Goal: Information Seeking & Learning: Learn about a topic

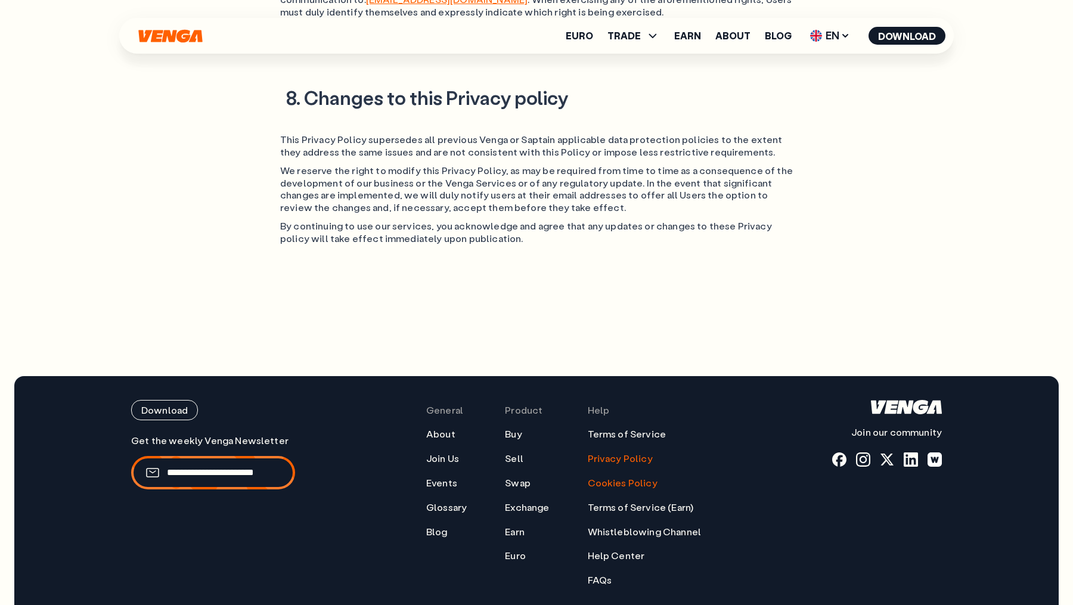
click at [603, 477] on link "Cookies Policy" at bounding box center [623, 483] width 70 height 13
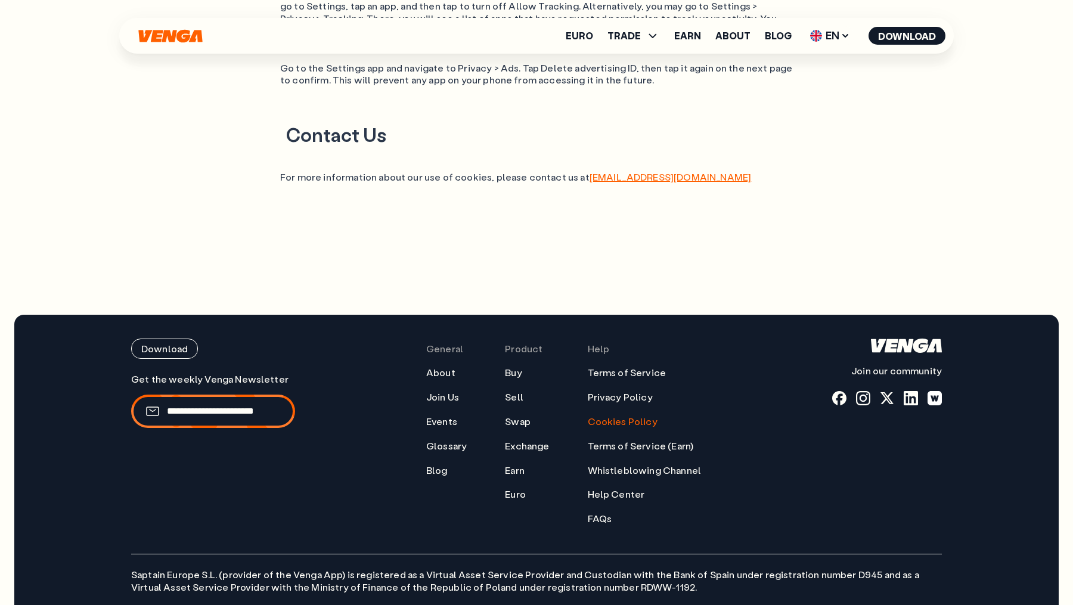
scroll to position [1211, 0]
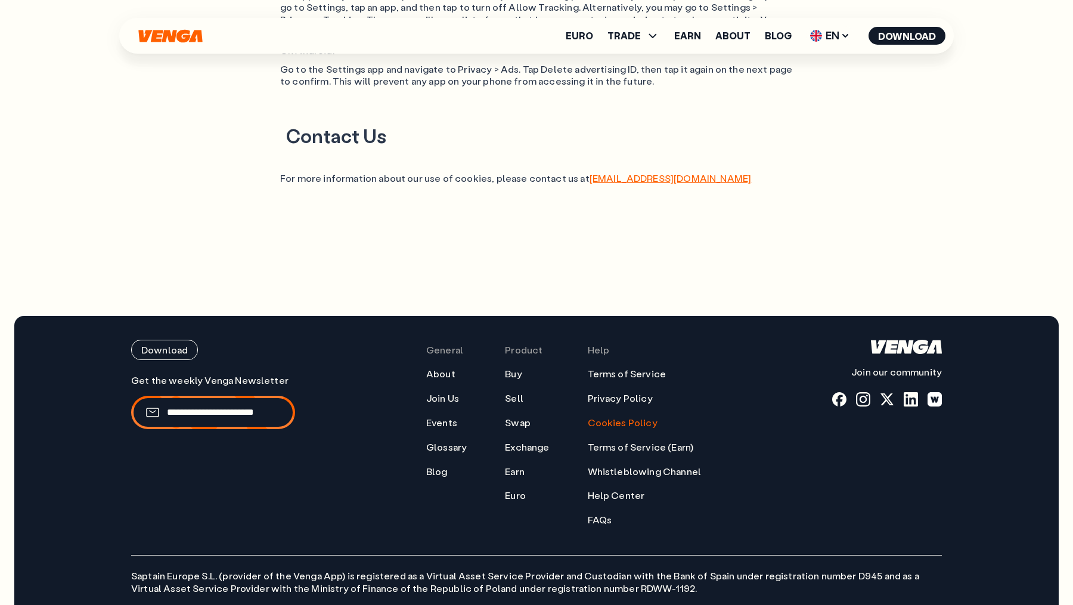
click at [614, 425] on ul "Terms of Service Privacy Policy Cookies Policy Terms of Service (Earn) Whistleb…" at bounding box center [645, 447] width 114 height 159
click at [613, 441] on link "Terms of Service (Earn)" at bounding box center [641, 447] width 106 height 13
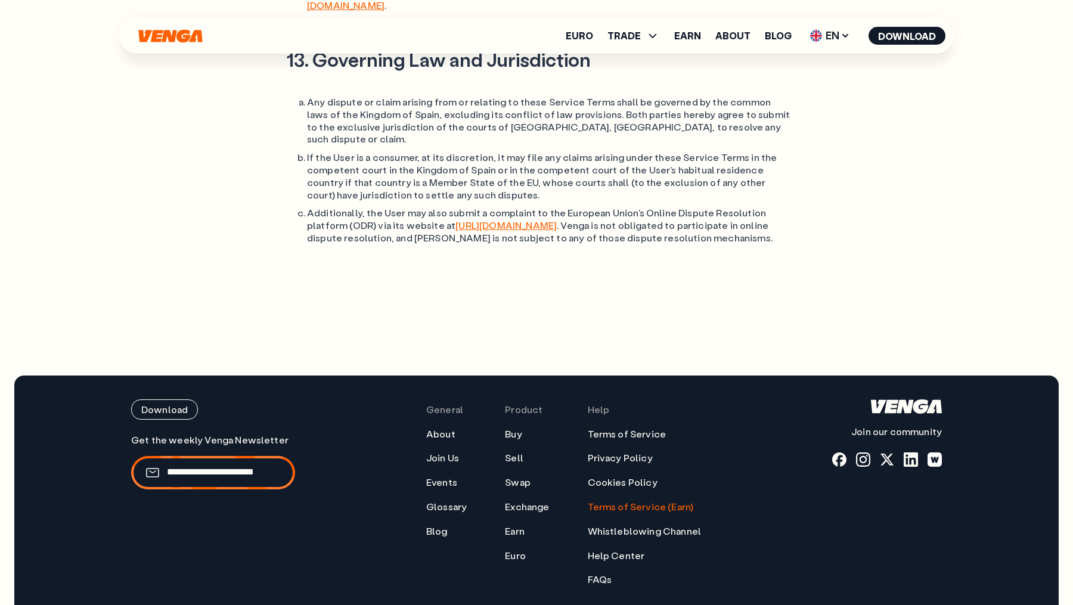
scroll to position [4309, 0]
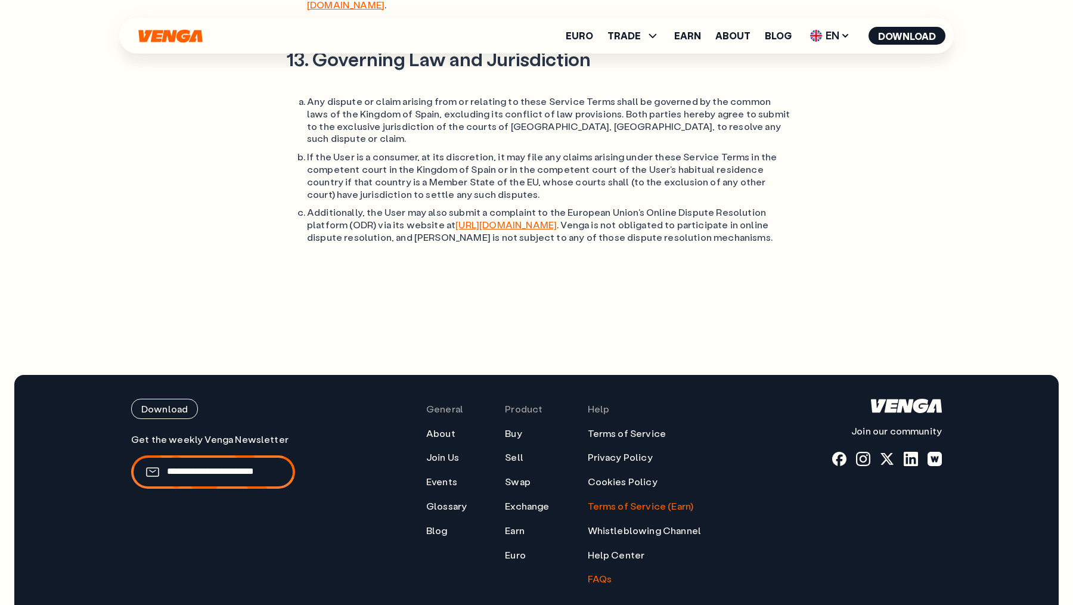
click at [599, 573] on link "FAQs" at bounding box center [600, 579] width 24 height 13
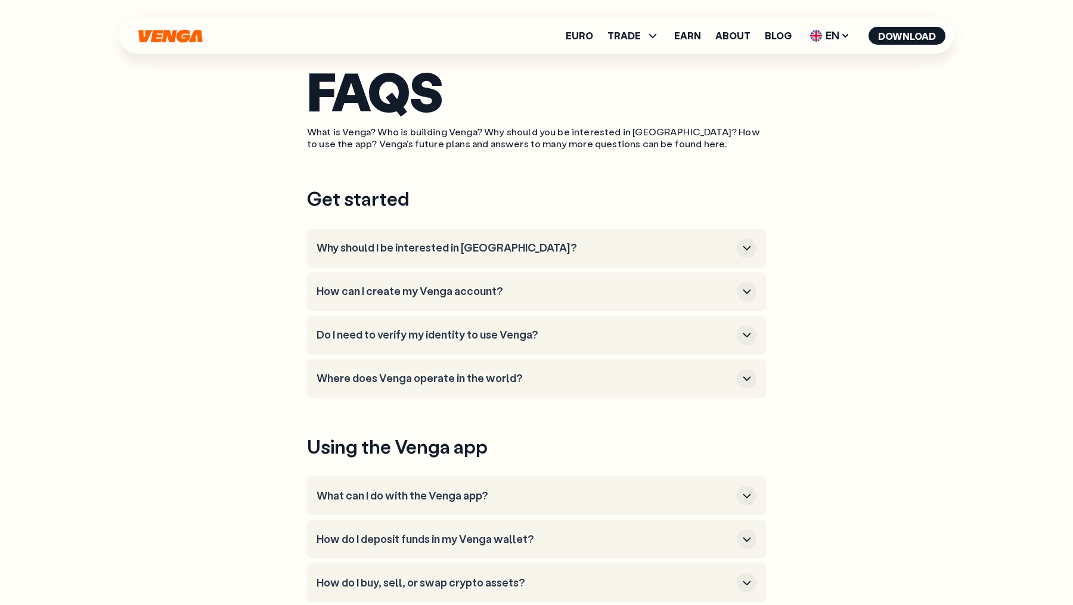
scroll to position [82, 0]
click at [747, 254] on div "button" at bounding box center [747, 247] width 20 height 20
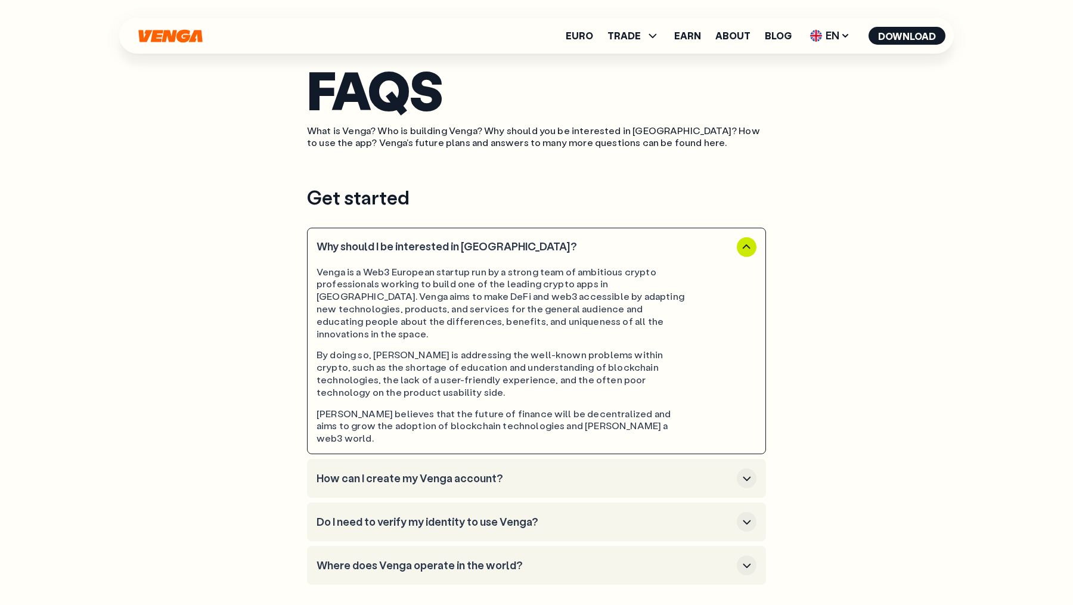
click at [751, 243] on icon "button" at bounding box center [747, 247] width 14 height 14
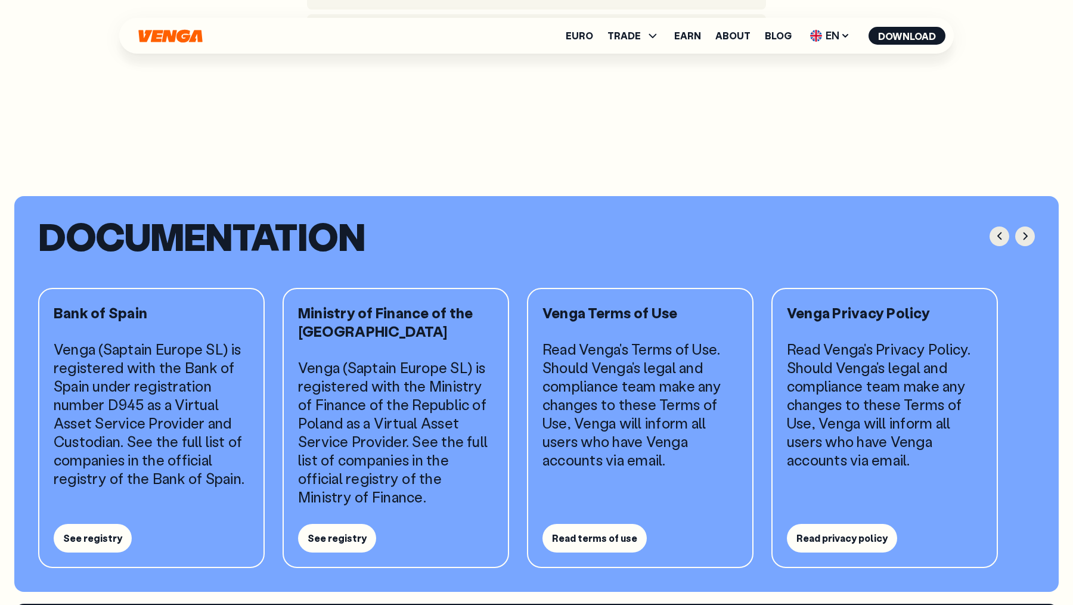
scroll to position [921, 0]
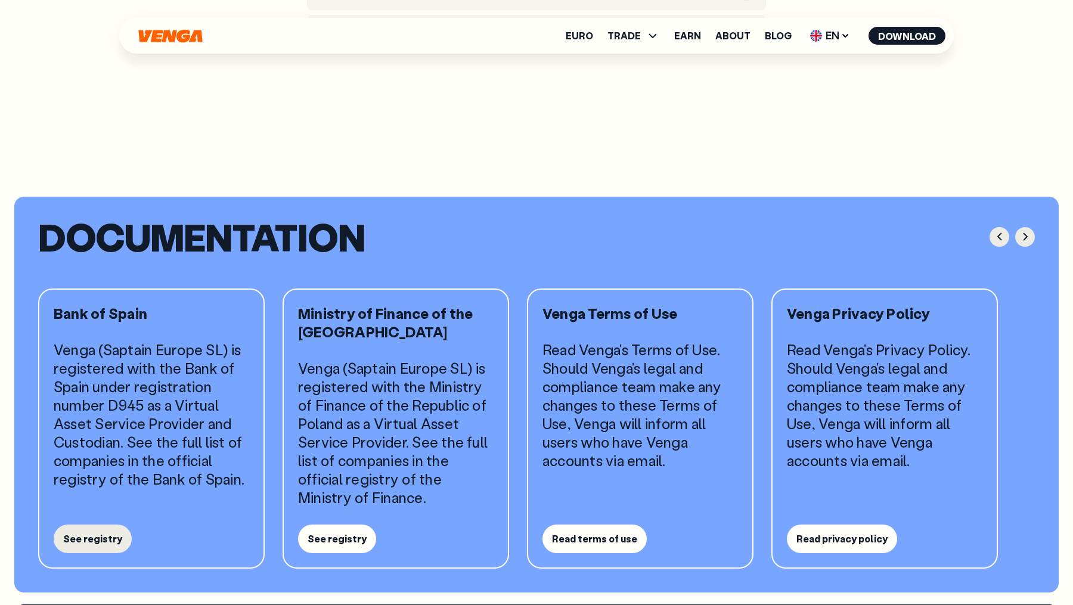
click at [103, 542] on button "See registry" at bounding box center [93, 539] width 78 height 29
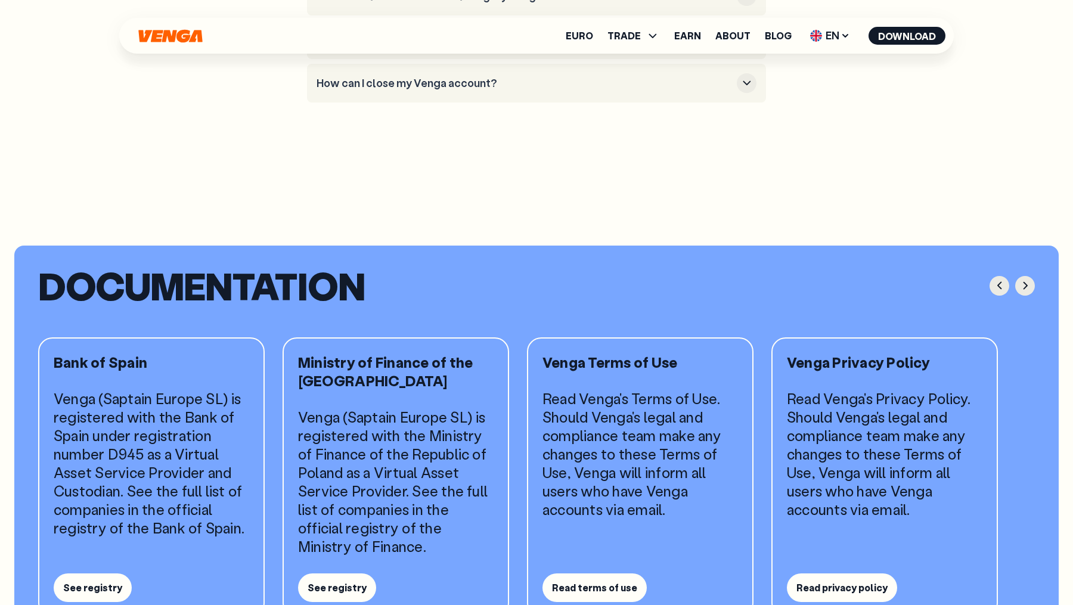
scroll to position [872, 0]
click at [1024, 285] on icon "button" at bounding box center [1025, 285] width 14 height 14
click at [1024, 284] on icon "button" at bounding box center [1025, 285] width 14 height 14
click at [1007, 284] on button "button" at bounding box center [1000, 286] width 20 height 20
click at [1025, 282] on icon "button" at bounding box center [1025, 286] width 4 height 8
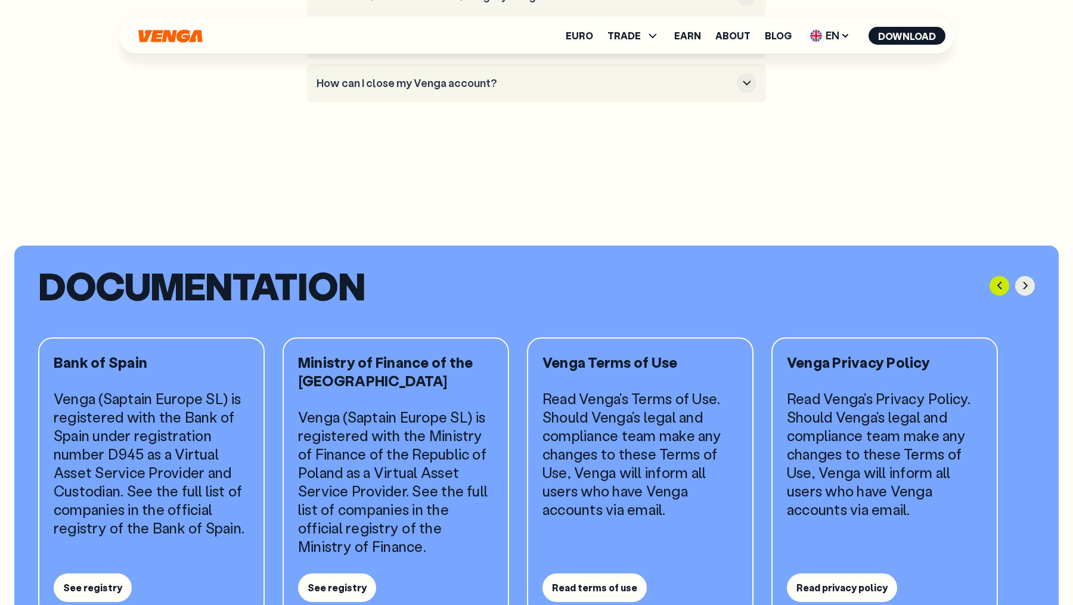
click at [997, 282] on icon "button" at bounding box center [1000, 285] width 14 height 14
click at [1027, 282] on icon "button" at bounding box center [1025, 285] width 14 height 14
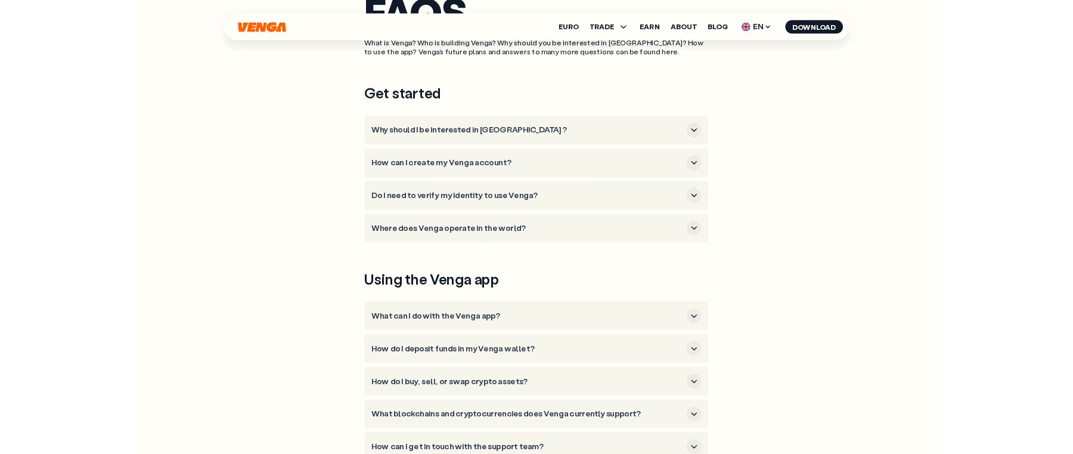
scroll to position [155, 0]
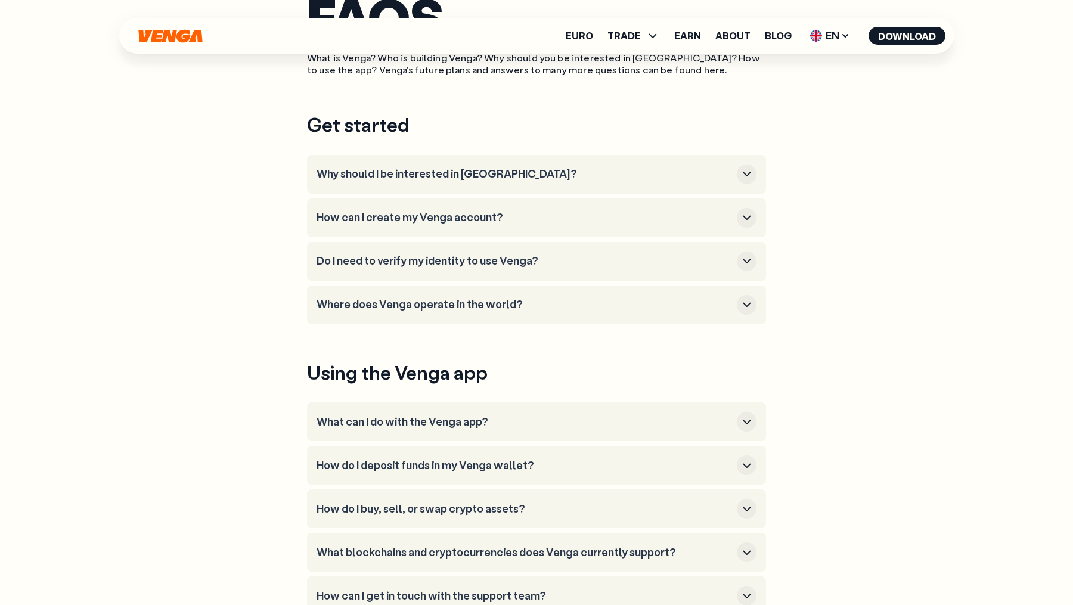
click at [744, 305] on icon "button" at bounding box center [747, 305] width 14 height 14
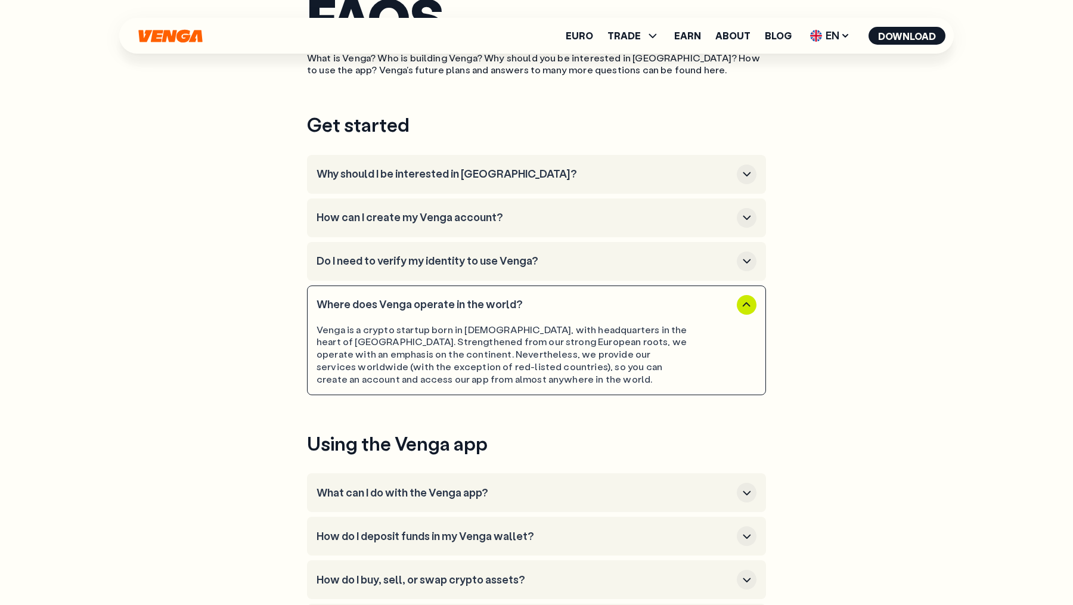
click at [744, 305] on icon "button" at bounding box center [747, 305] width 14 height 14
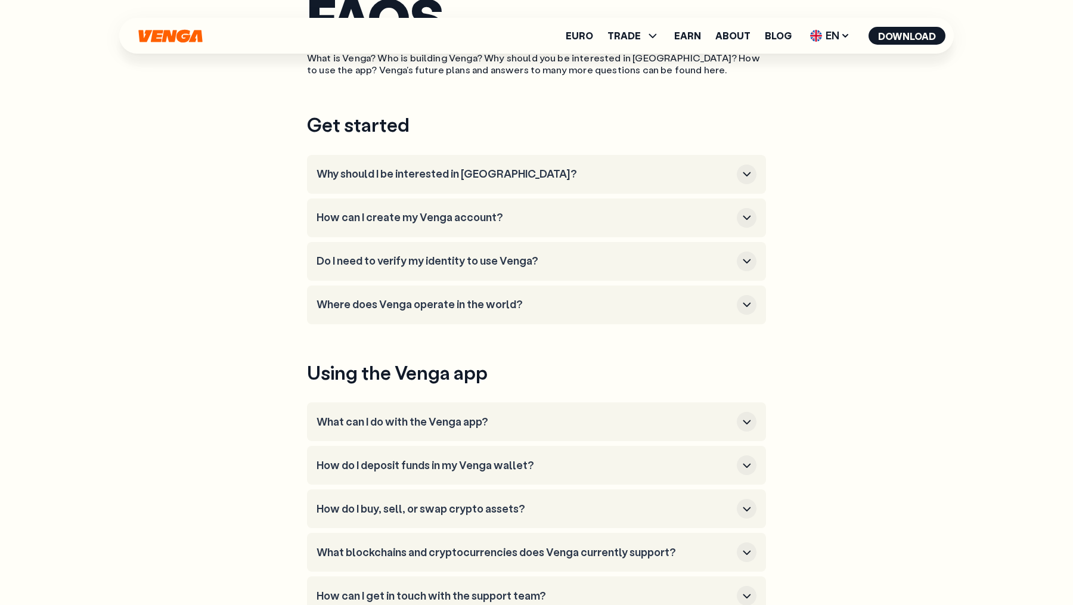
click at [753, 262] on icon "button" at bounding box center [747, 261] width 14 height 14
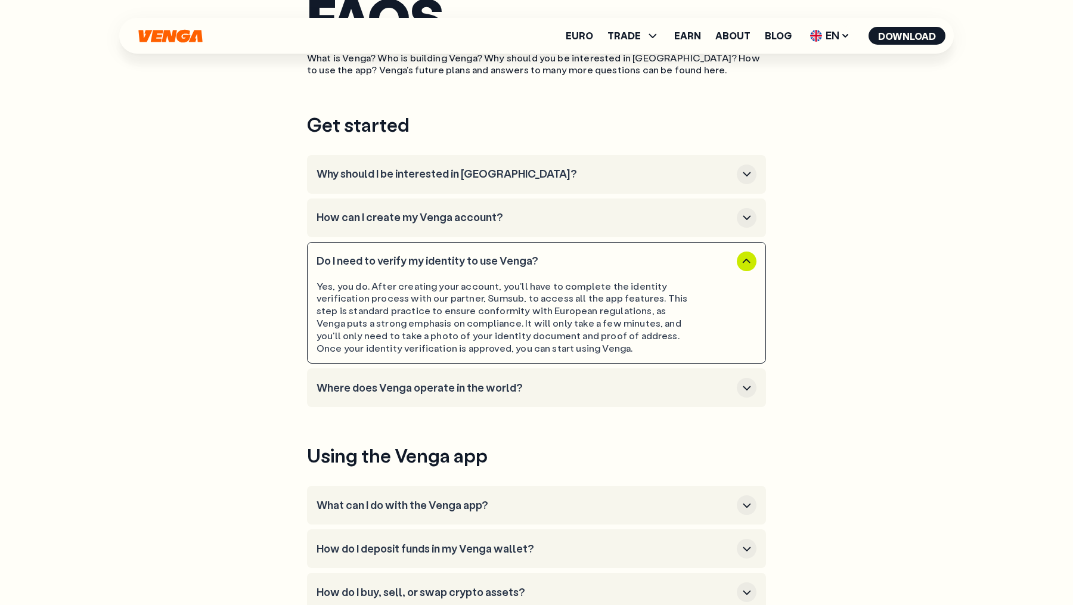
click at [749, 257] on icon "button" at bounding box center [747, 261] width 14 height 14
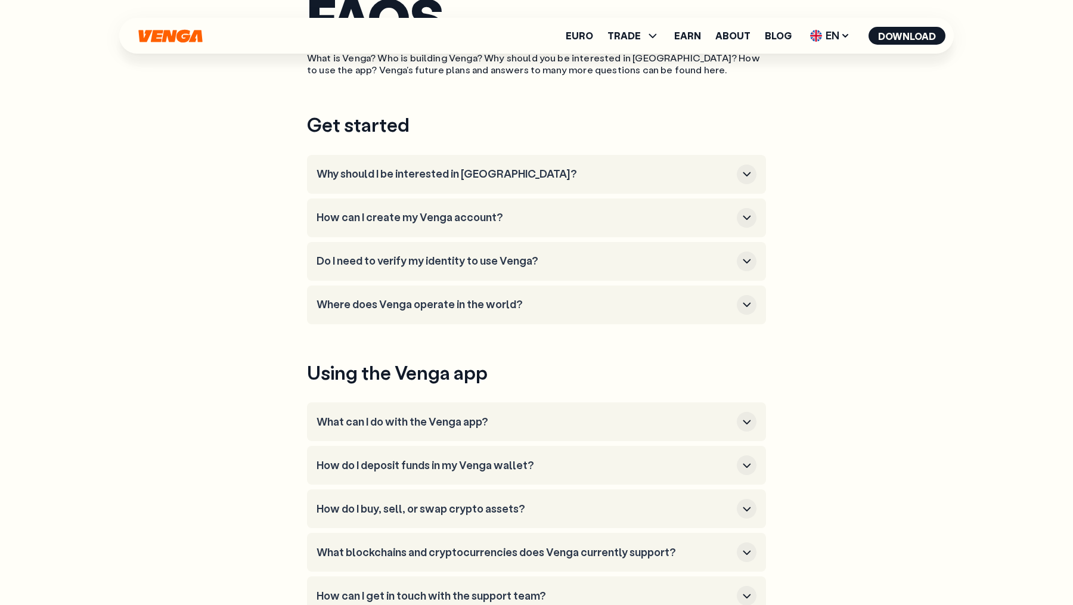
click at [749, 257] on icon "button" at bounding box center [747, 261] width 14 height 14
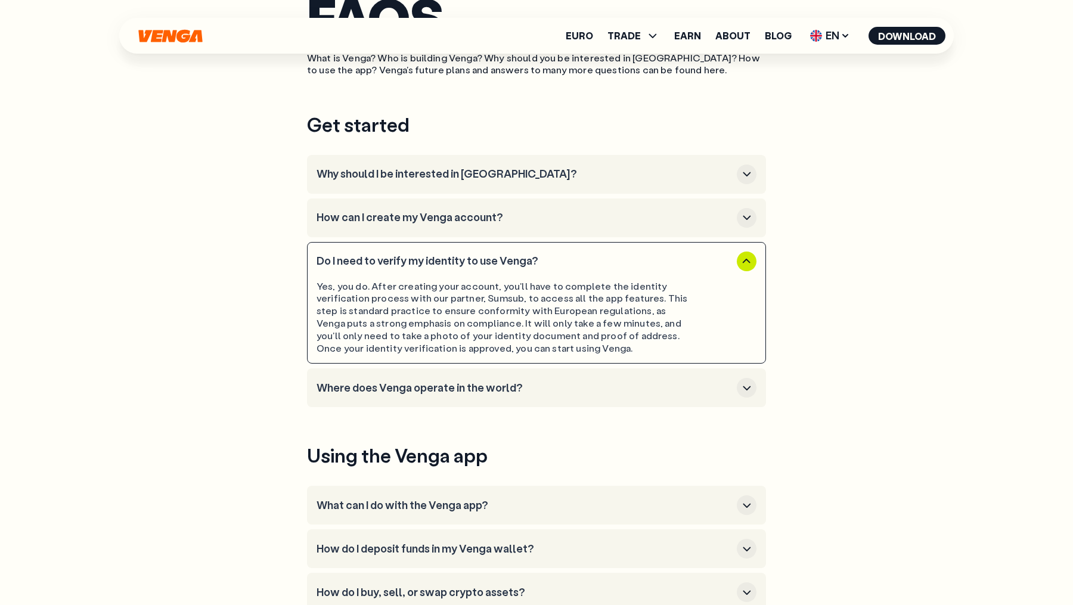
click at [749, 256] on icon "button" at bounding box center [747, 261] width 14 height 14
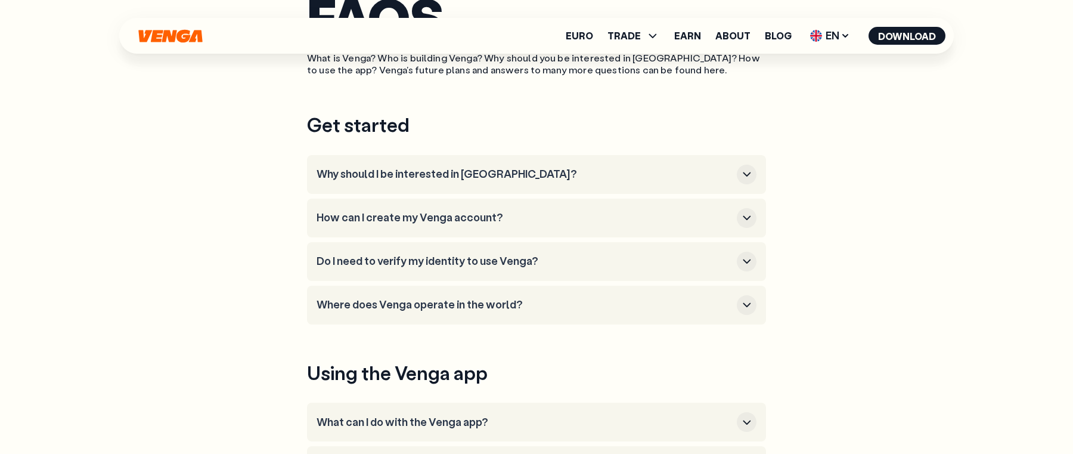
click at [747, 169] on icon "button" at bounding box center [747, 174] width 14 height 14
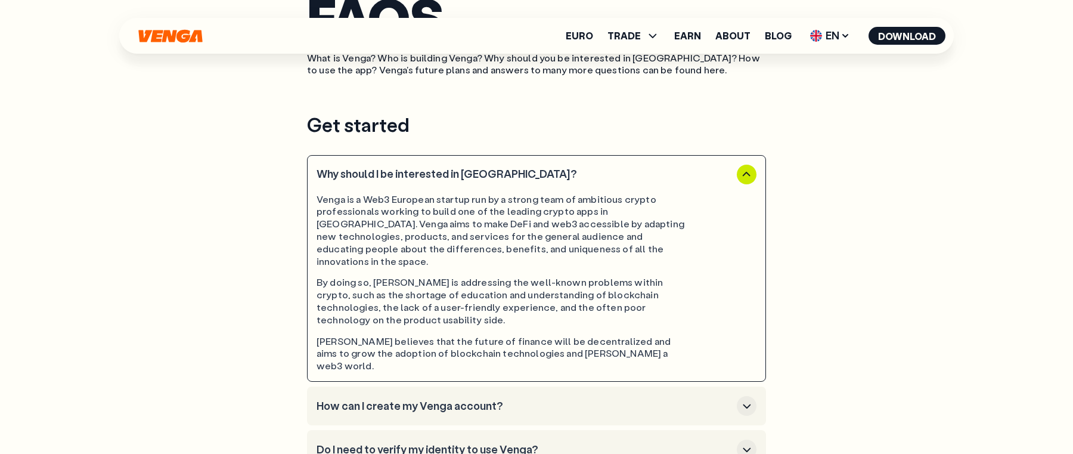
click at [747, 172] on icon "button" at bounding box center [747, 174] width 8 height 4
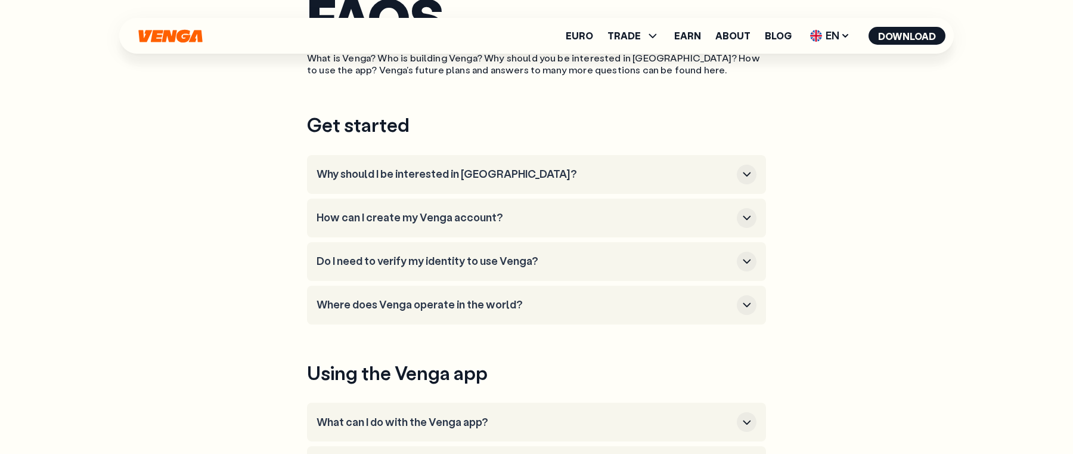
click at [747, 173] on icon "button" at bounding box center [747, 174] width 14 height 14
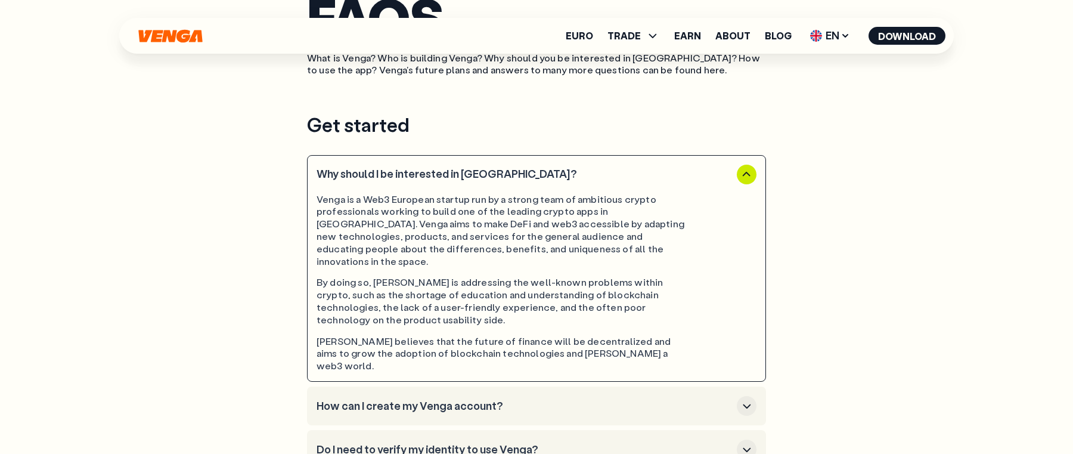
click at [747, 173] on icon "button" at bounding box center [747, 174] width 8 height 4
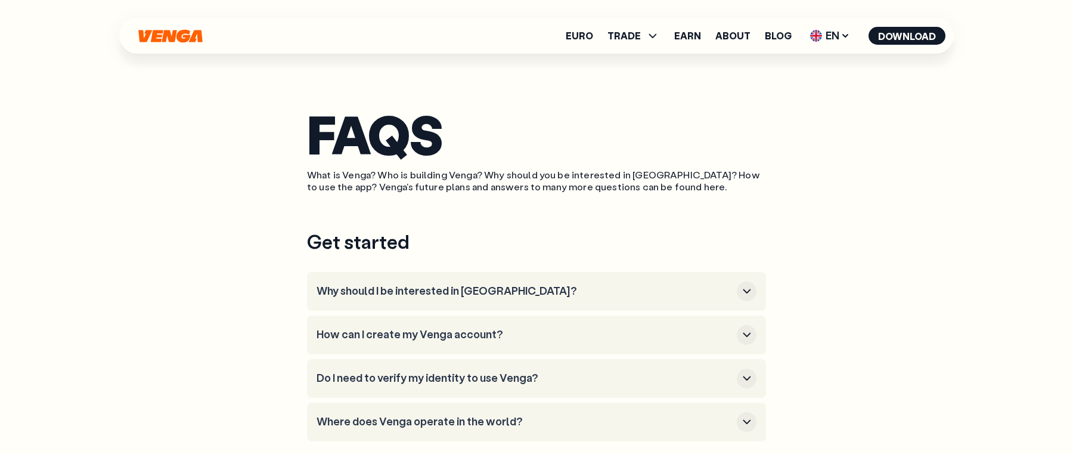
scroll to position [38, 0]
click at [751, 297] on icon "button" at bounding box center [747, 291] width 14 height 14
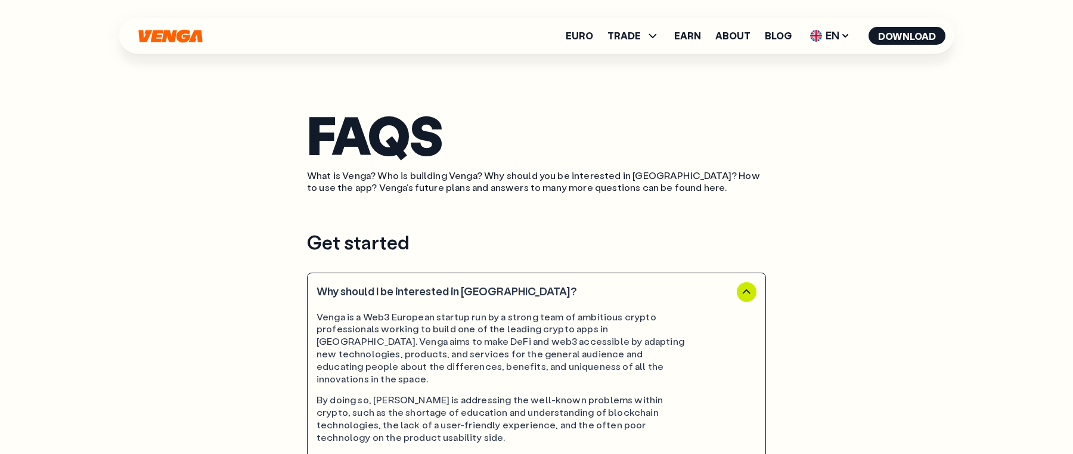
click at [748, 295] on icon "button" at bounding box center [747, 291] width 14 height 14
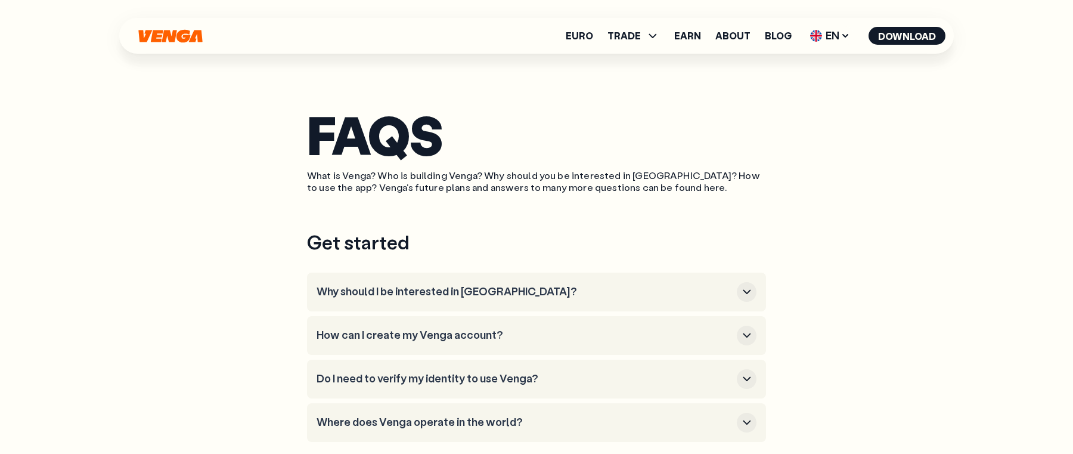
click at [748, 295] on icon "button" at bounding box center [747, 291] width 14 height 14
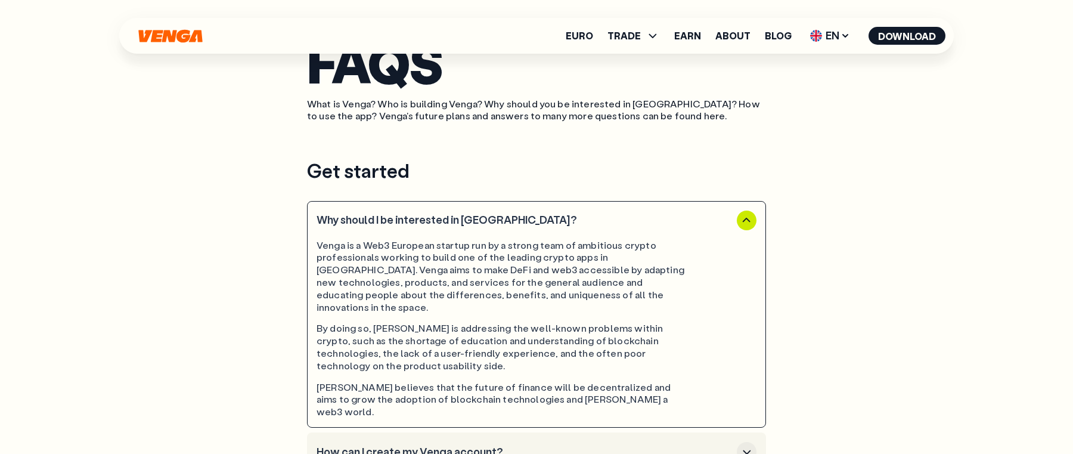
scroll to position [110, 0]
click at [516, 224] on h3 "Why should I be interested in [GEOGRAPHIC_DATA]?" at bounding box center [525, 218] width 416 height 13
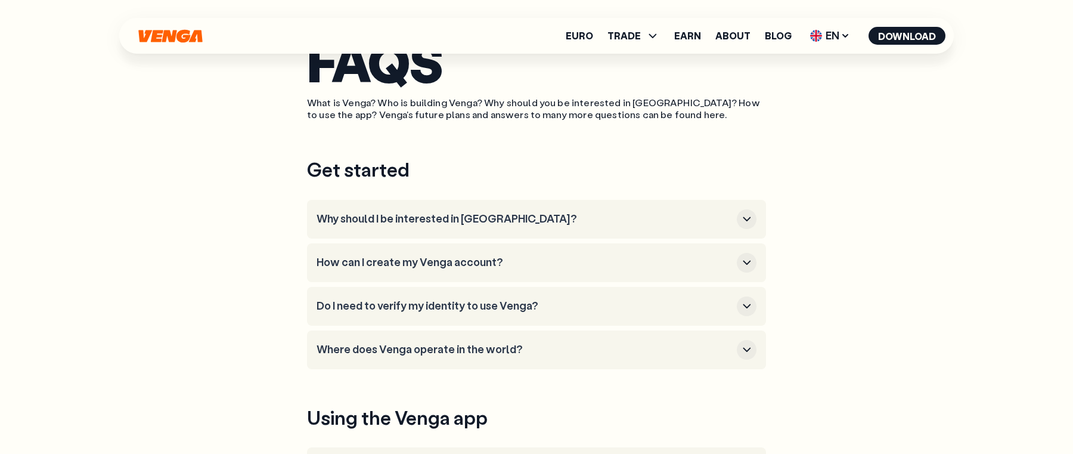
click at [420, 218] on h3 "Why should I be interested in [GEOGRAPHIC_DATA]?" at bounding box center [525, 218] width 416 height 13
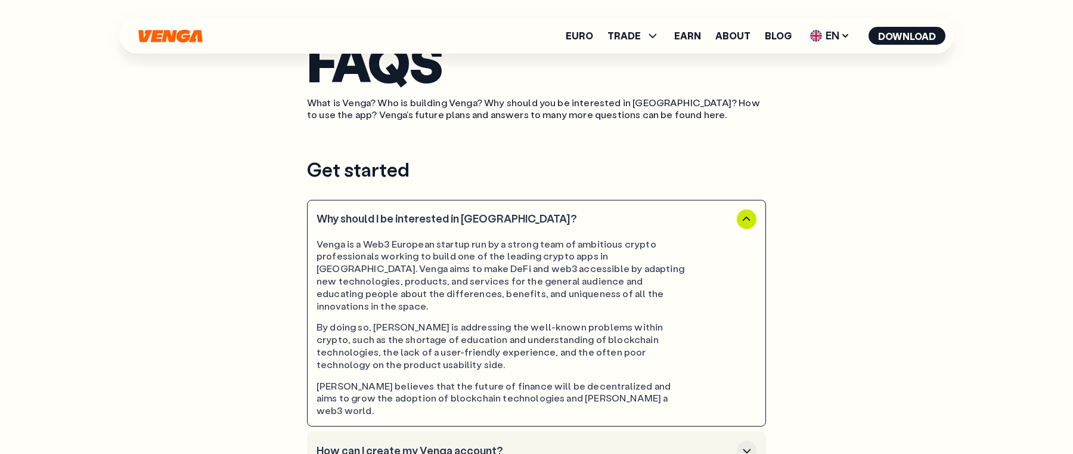
click at [416, 222] on h3 "Why should I be interested in [GEOGRAPHIC_DATA]?" at bounding box center [525, 218] width 416 height 13
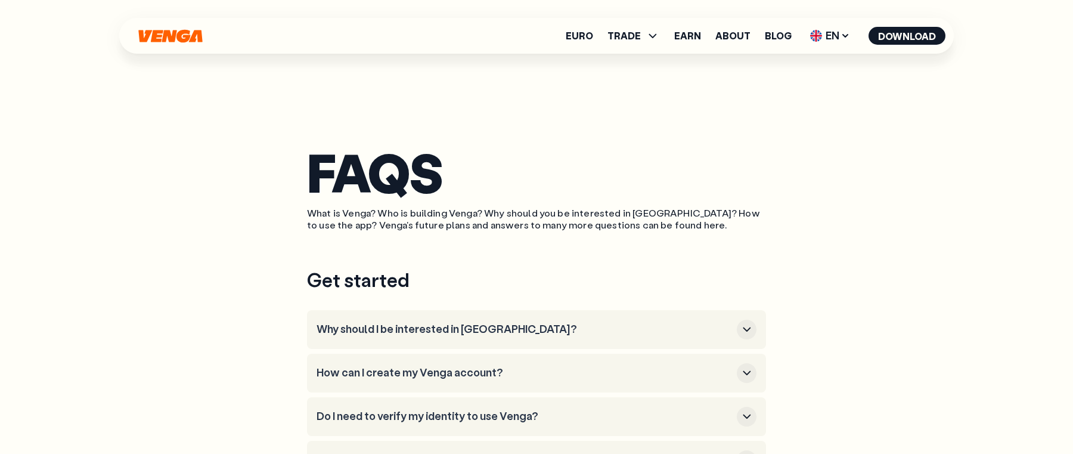
scroll to position [0, 0]
click at [746, 320] on div "button" at bounding box center [747, 330] width 20 height 20
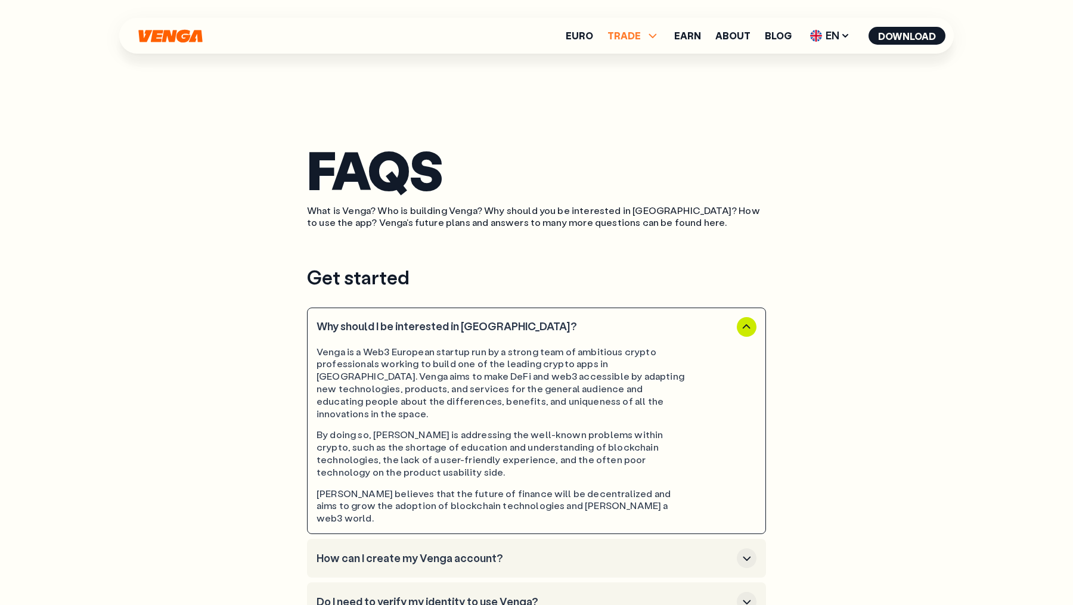
scroll to position [1, 0]
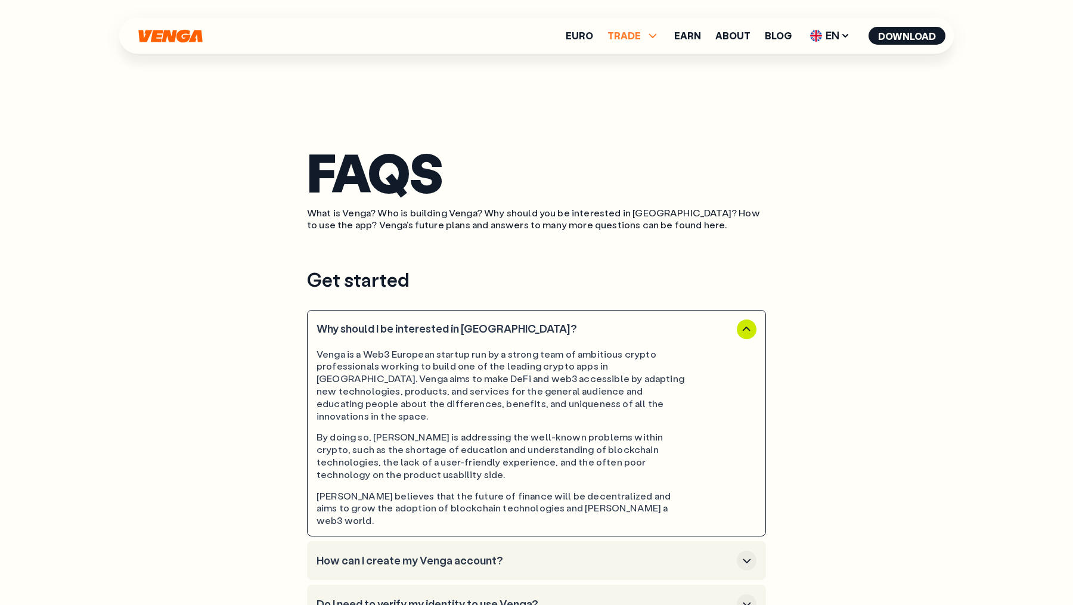
click at [649, 36] on icon at bounding box center [653, 36] width 14 height 14
click at [646, 113] on link "Exchange" at bounding box center [633, 113] width 47 height 13
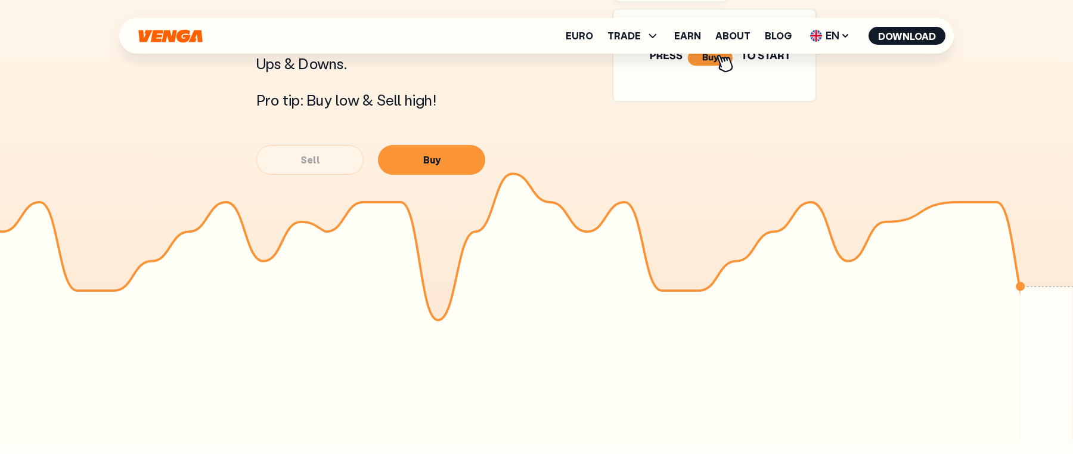
scroll to position [812, 0]
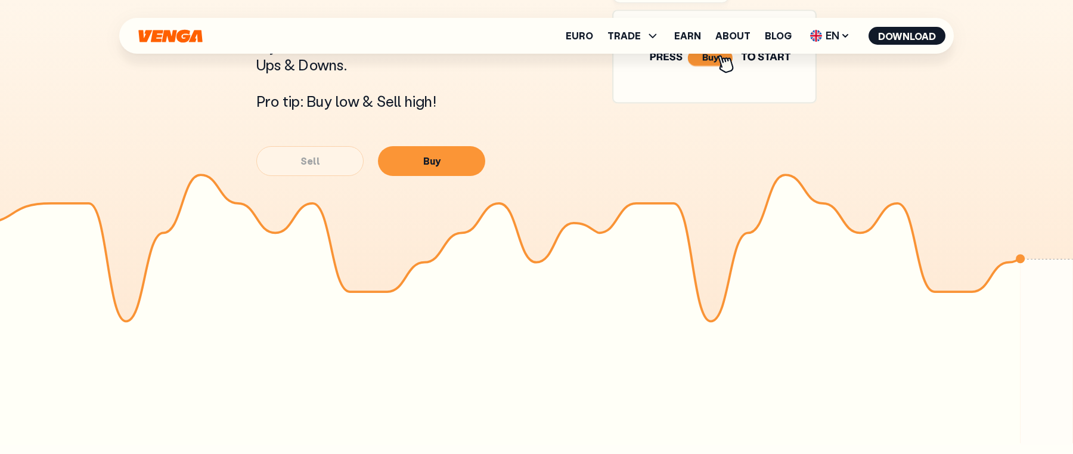
click at [644, 250] on article "READY TO START TRADING? Try our fun simulator and ride the market Ups & Downs. …" at bounding box center [536, 116] width 1073 height 653
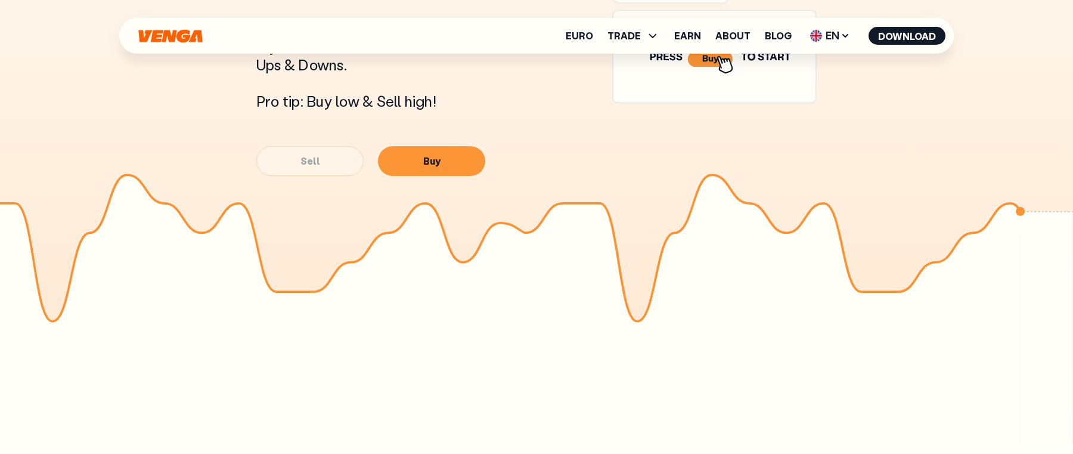
click at [616, 324] on article "READY TO START TRADING? Try our fun simulator and ride the market Ups & Downs. …" at bounding box center [536, 116] width 1073 height 653
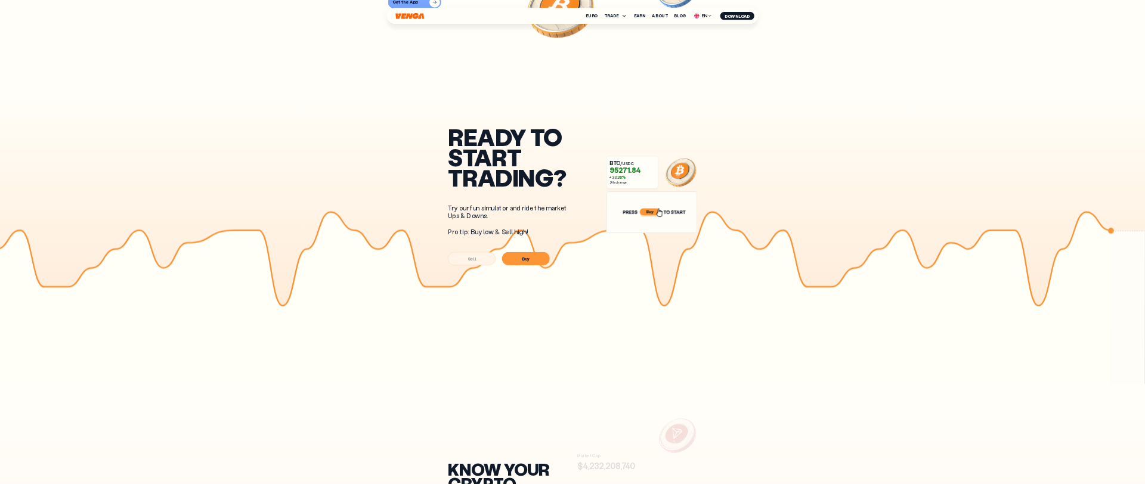
scroll to position [390, 0]
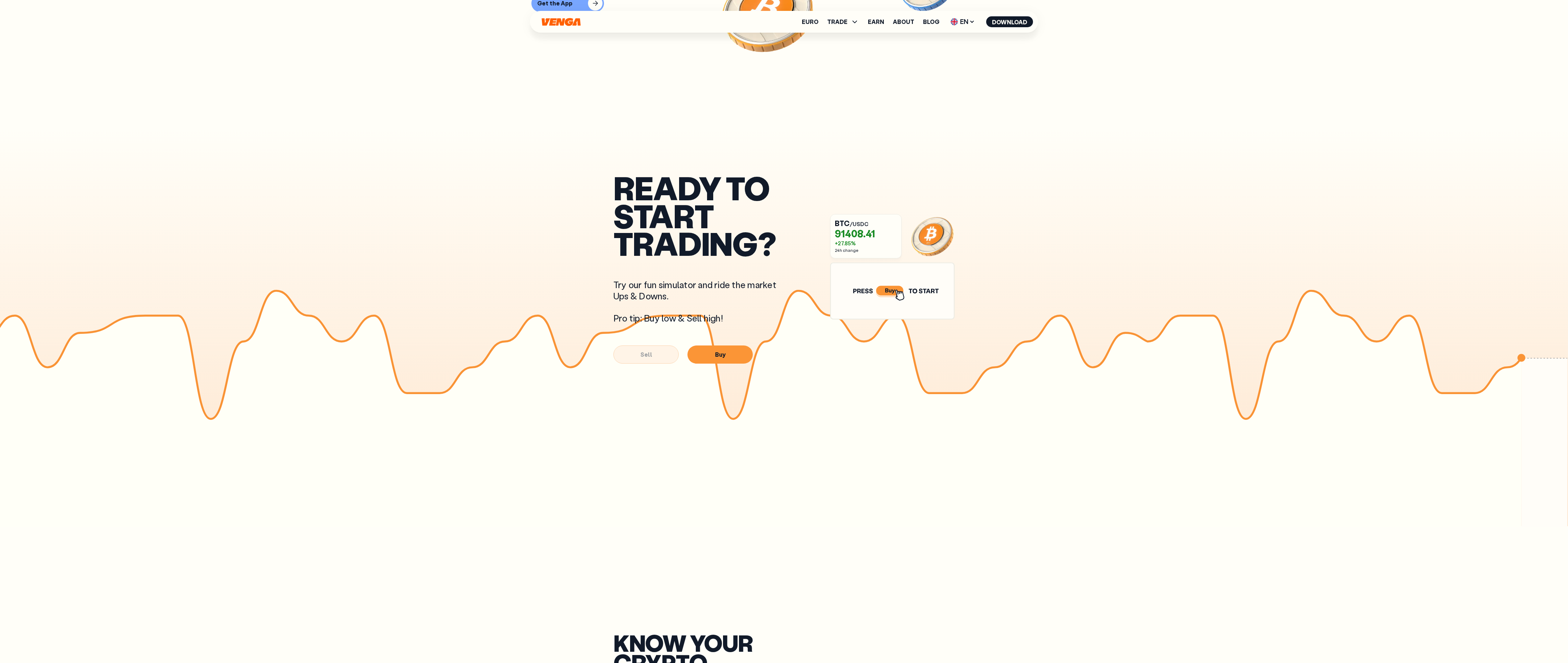
click at [653, 263] on article "READY TO START TRADING? Try our fun simulator and ride the market Ups & Downs. …" at bounding box center [784, 328] width 1568 height 398
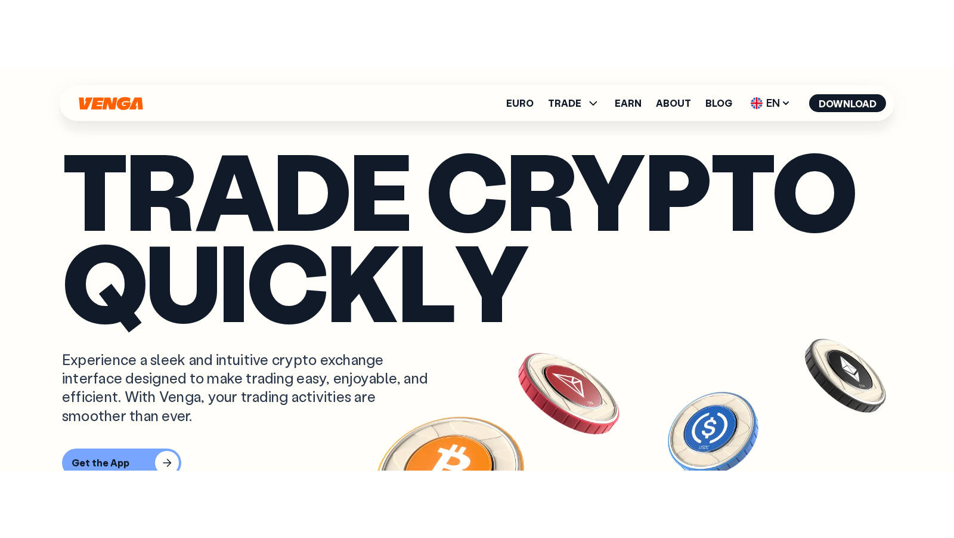
scroll to position [0, 0]
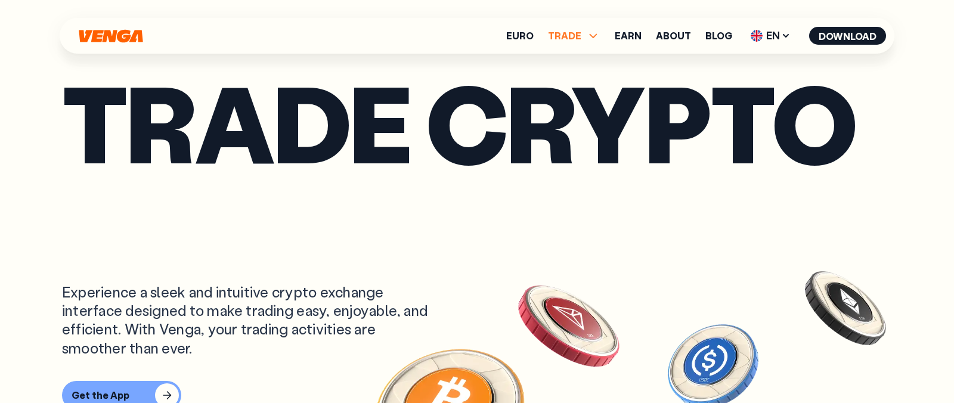
click at [581, 33] on span "TRADE" at bounding box center [564, 36] width 33 height 10
click at [575, 78] on link "Sell" at bounding box center [574, 79] width 20 height 13
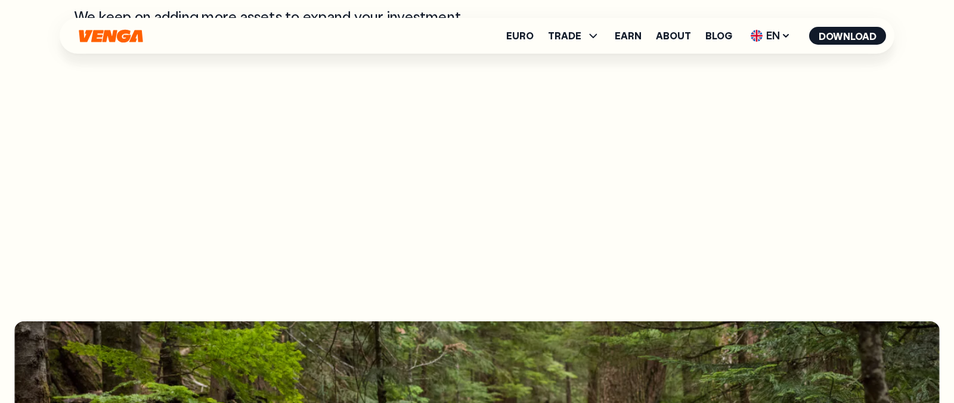
scroll to position [2387, 0]
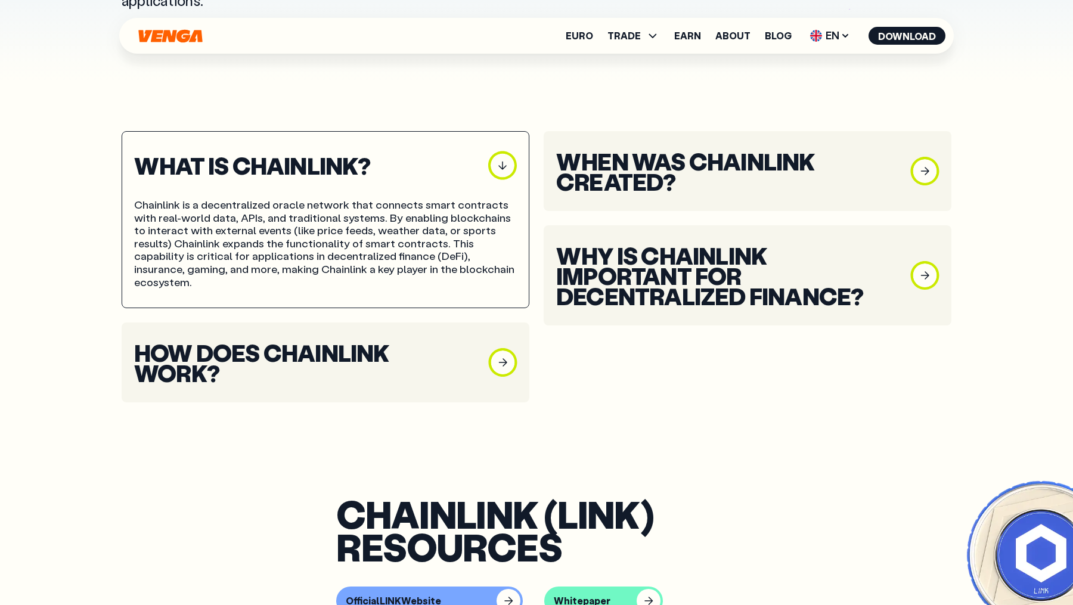
click at [513, 170] on icon "button" at bounding box center [502, 165] width 29 height 29
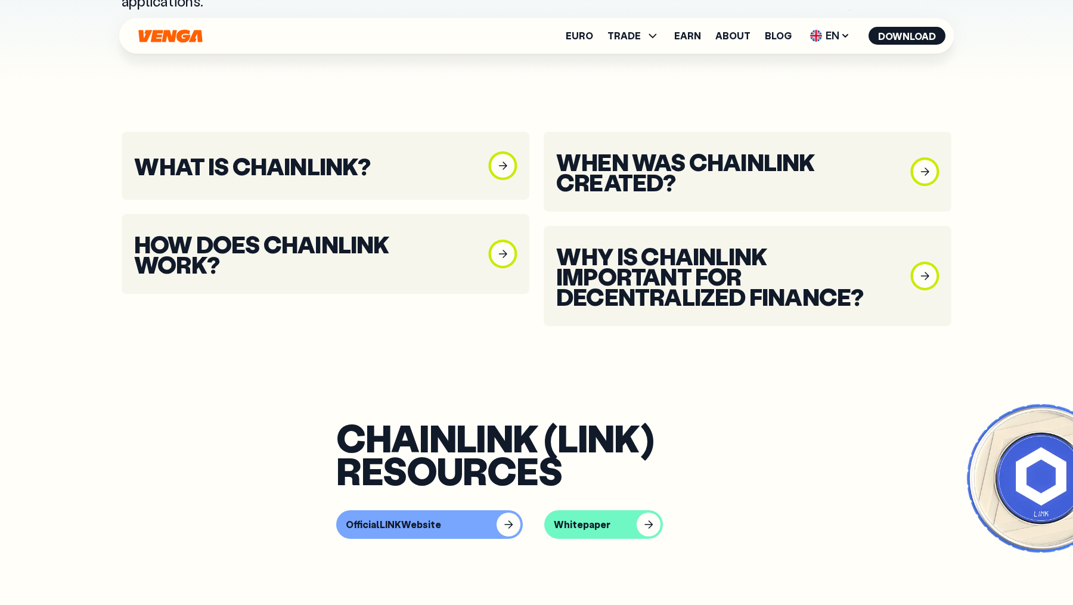
click at [505, 168] on rect "button" at bounding box center [503, 166] width 24 height 24
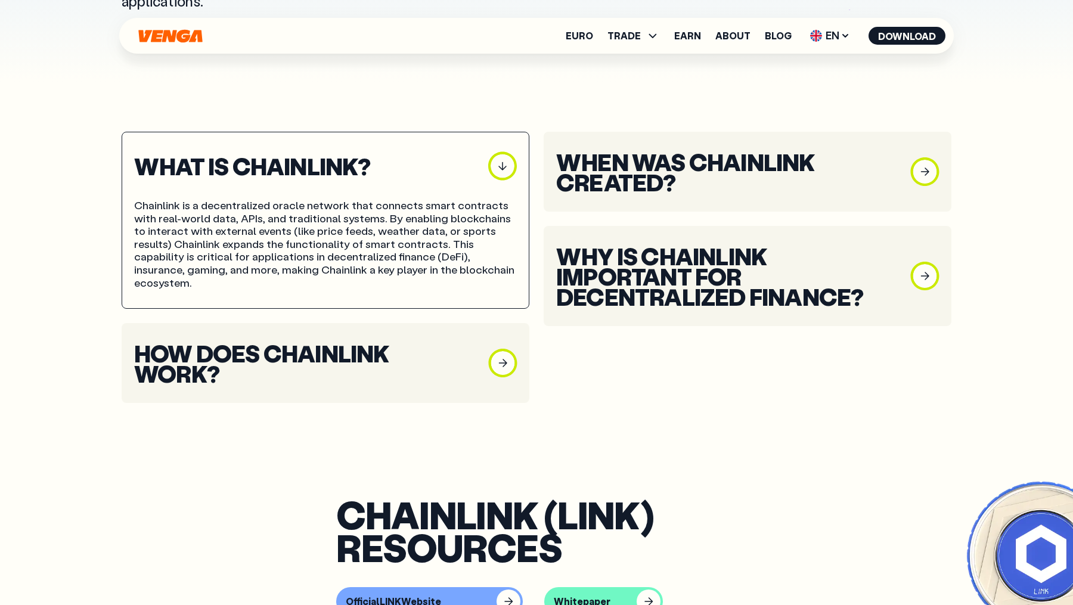
click at [502, 351] on rect "button" at bounding box center [503, 363] width 24 height 24
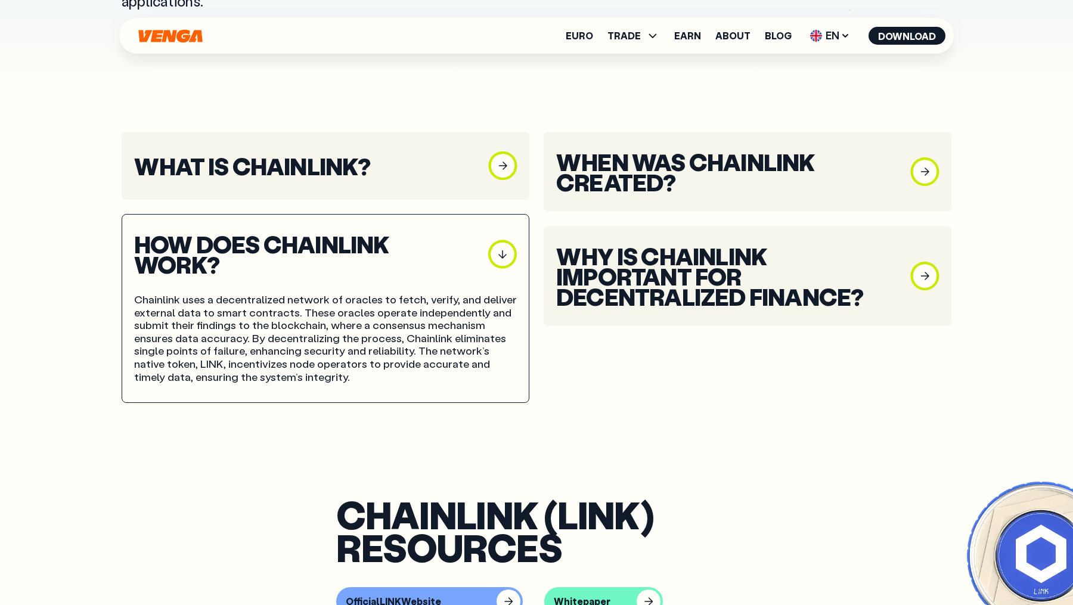
click at [915, 169] on rect "button" at bounding box center [925, 172] width 24 height 24
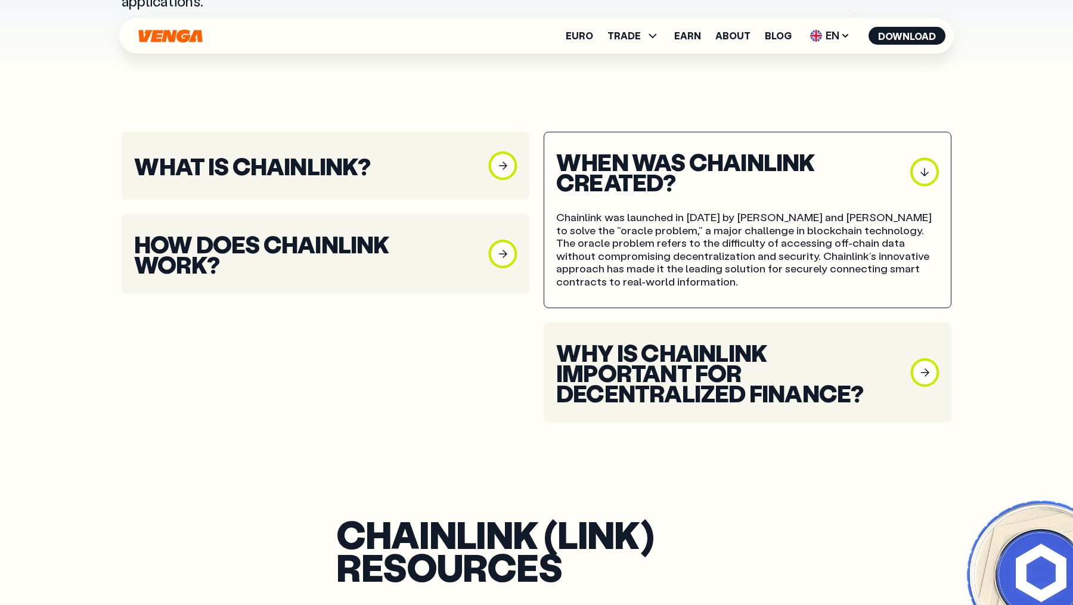
click at [944, 381] on li "Why is Chainlink important for decentralized finance?" at bounding box center [748, 373] width 408 height 100
click at [934, 374] on rect "button" at bounding box center [925, 373] width 24 height 24
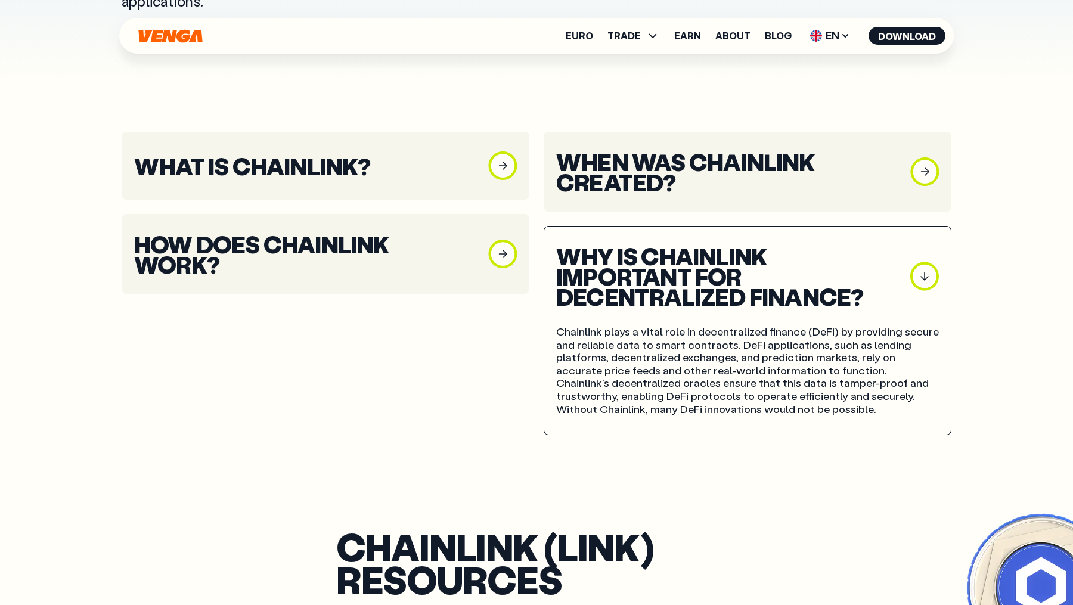
click at [507, 259] on rect "button" at bounding box center [503, 254] width 24 height 24
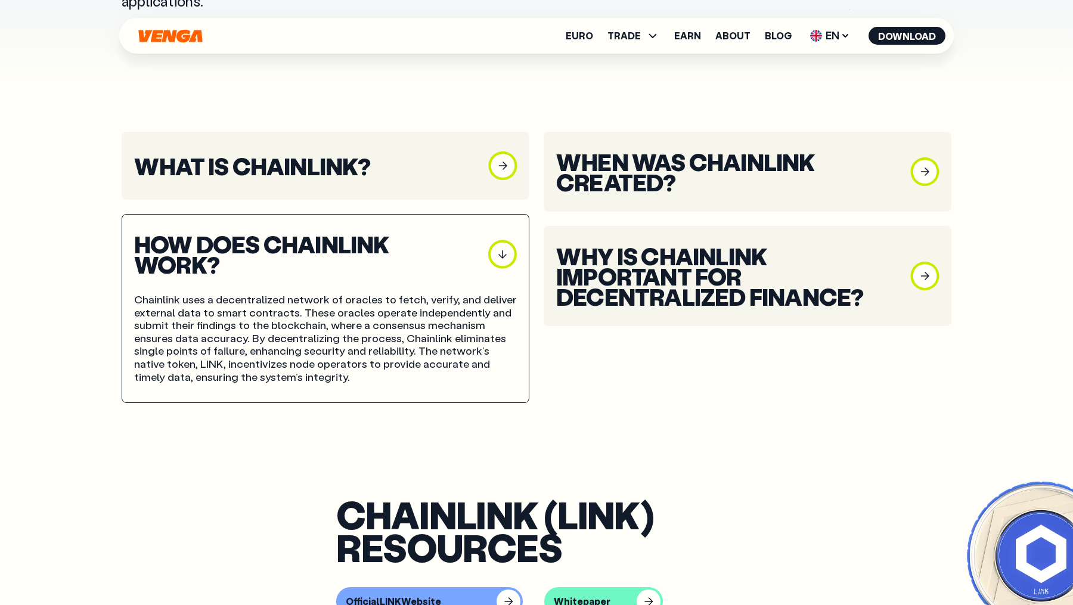
click at [485, 171] on button "What is Chainlink?" at bounding box center [325, 165] width 383 height 29
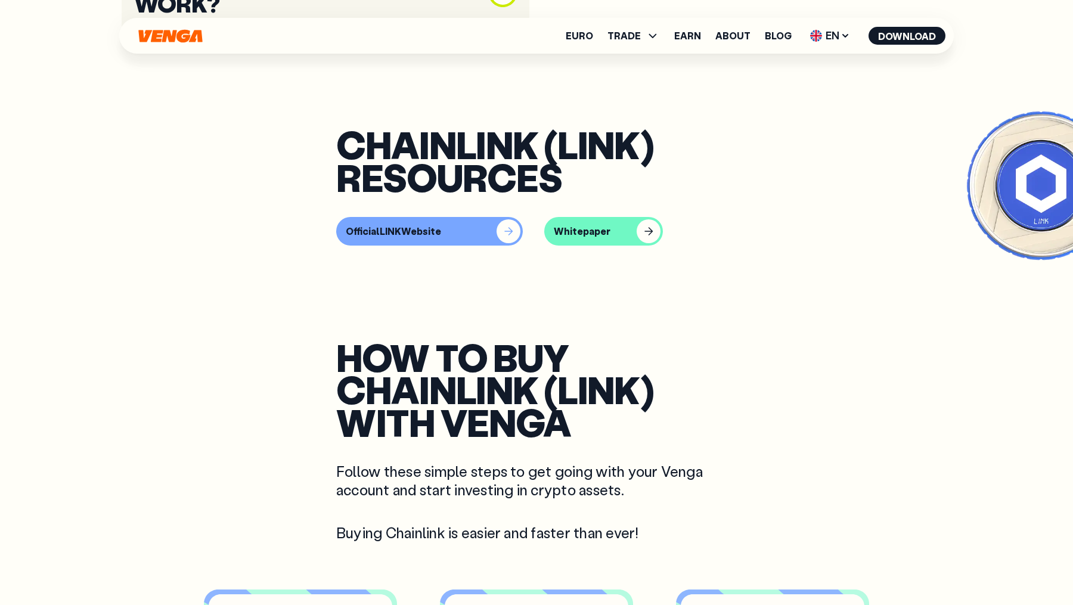
scroll to position [654, 0]
click at [497, 220] on div "button" at bounding box center [509, 232] width 24 height 24
click at [586, 224] on button "Whitepaper" at bounding box center [603, 232] width 119 height 29
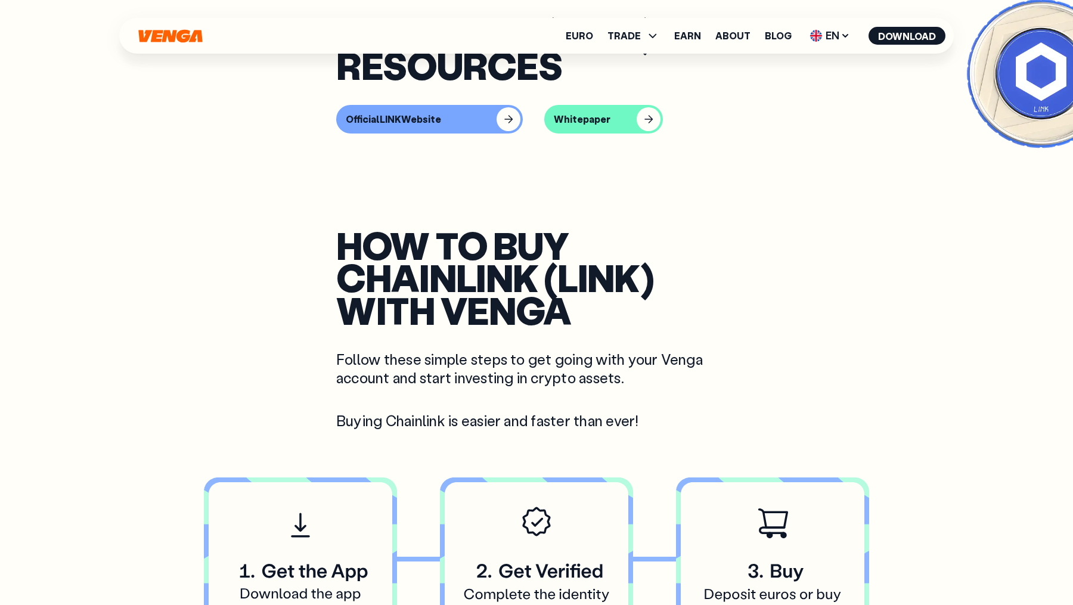
click at [1022, 88] on div at bounding box center [1041, 73] width 170 height 170
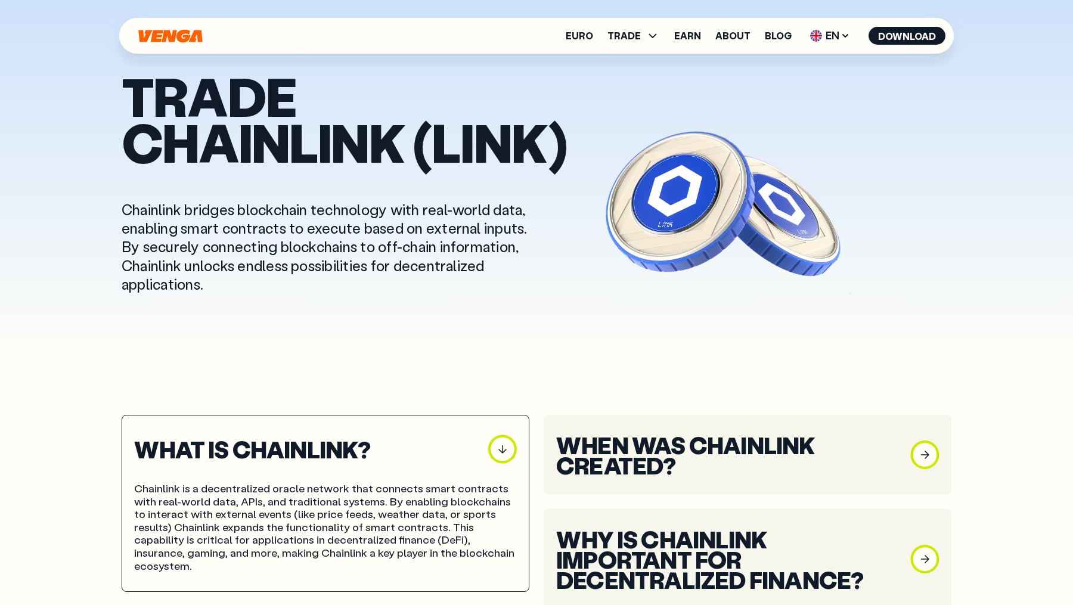
scroll to position [0, 0]
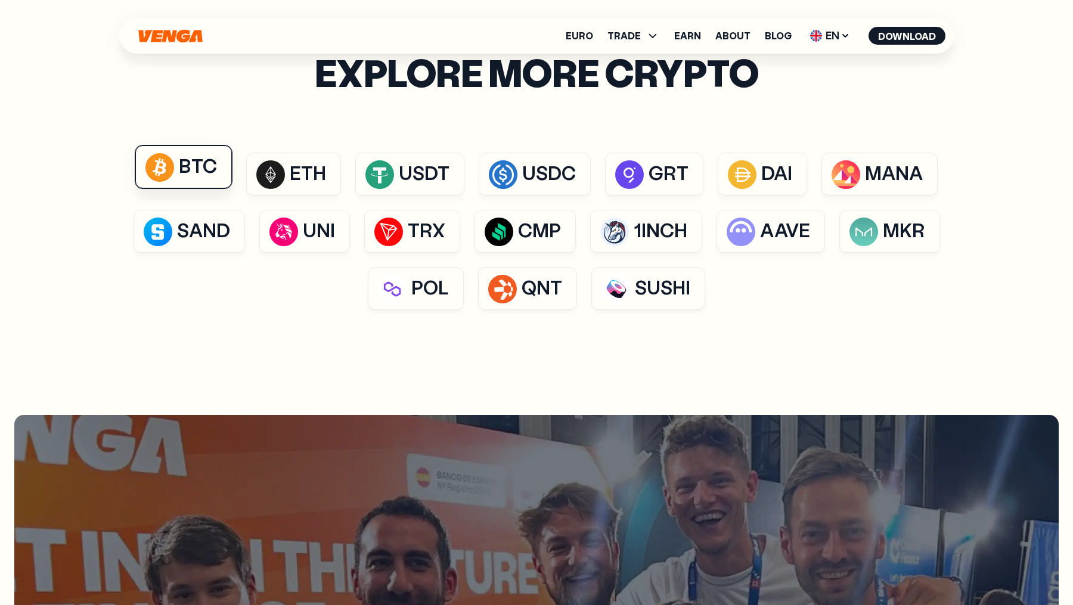
click at [182, 159] on span "btc" at bounding box center [198, 166] width 38 height 27
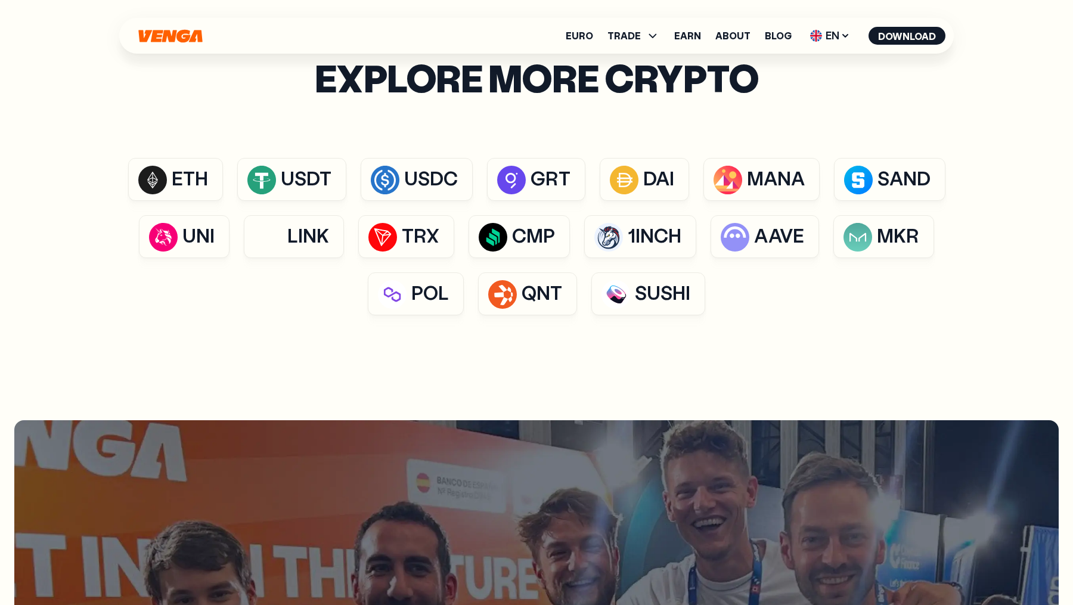
scroll to position [2928, 0]
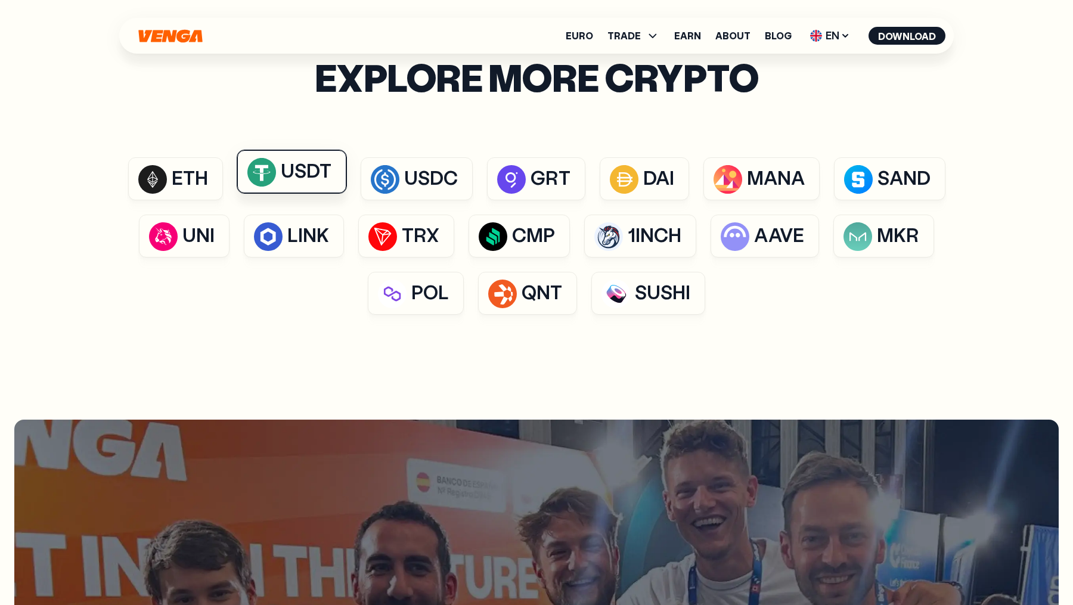
click at [290, 197] on link "usdt" at bounding box center [291, 178] width 109 height 43
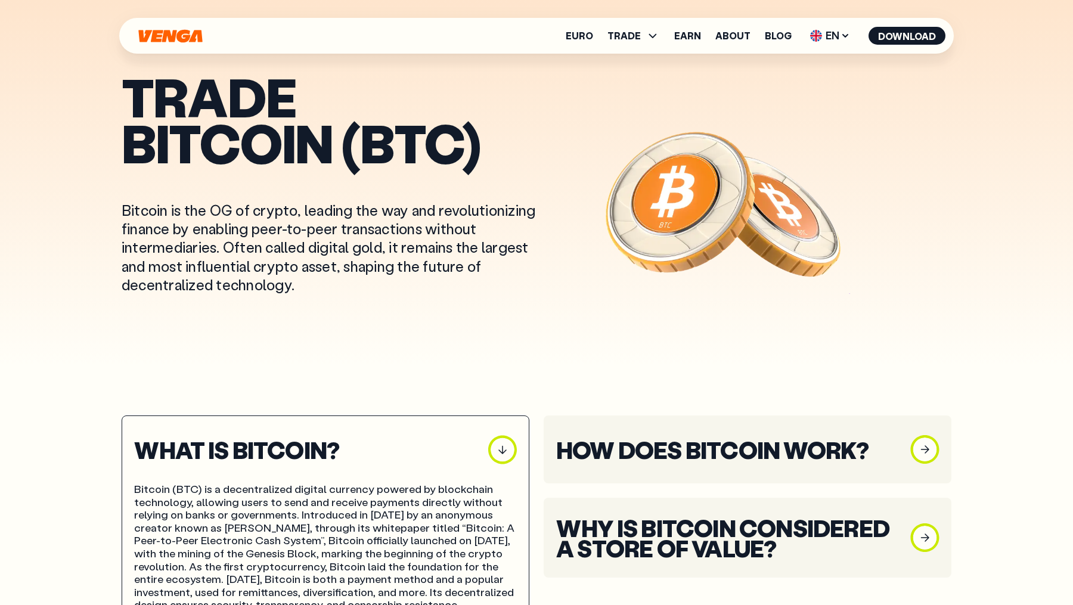
scroll to position [1, 0]
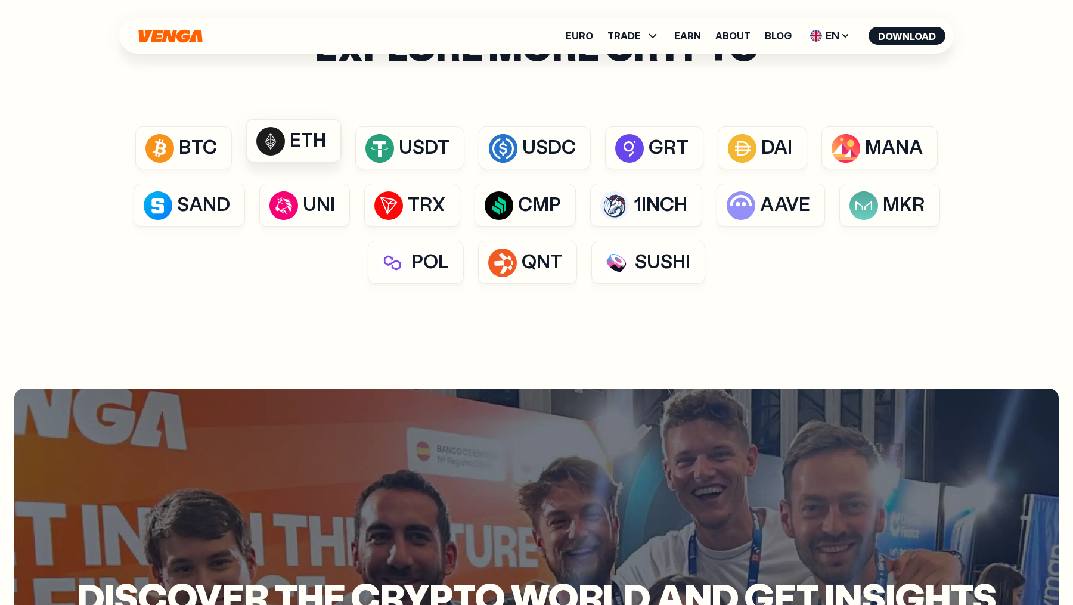
scroll to position [2955, 0]
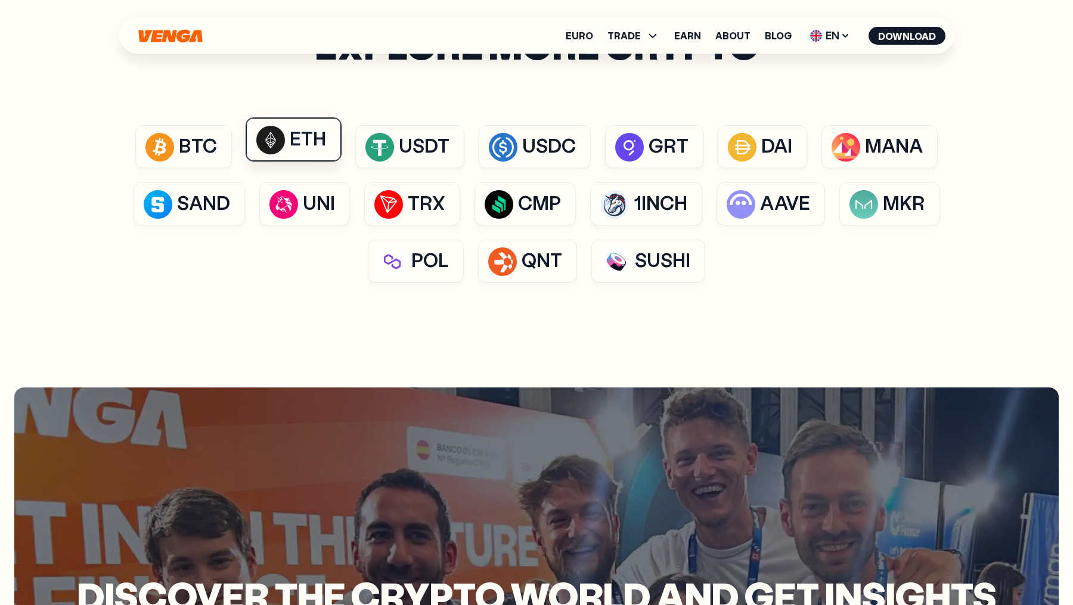
click at [299, 139] on span "eth" at bounding box center [308, 139] width 36 height 27
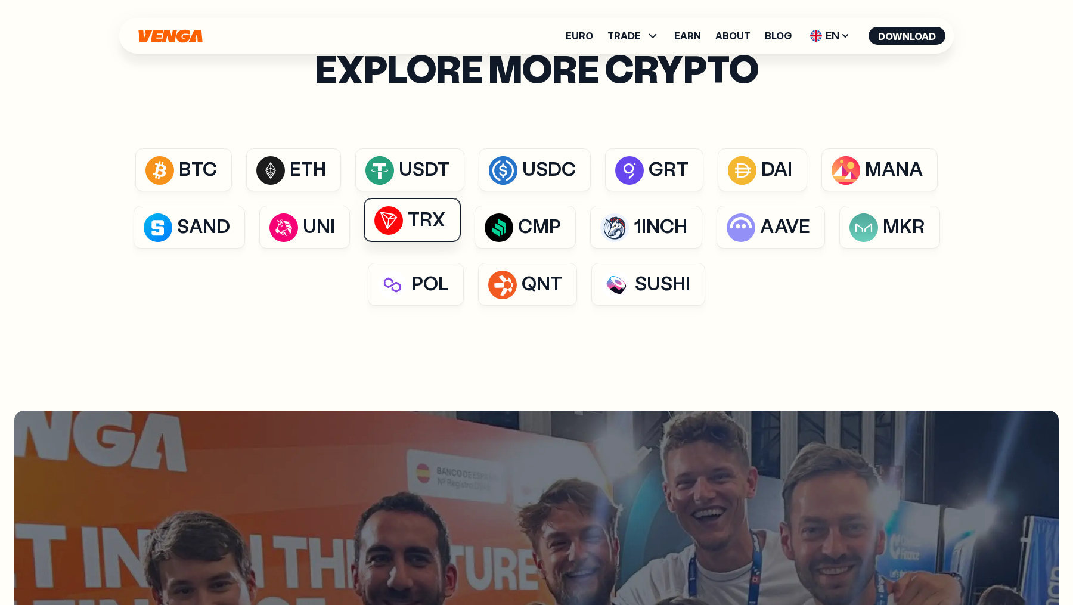
click at [428, 206] on span "trx" at bounding box center [427, 219] width 38 height 27
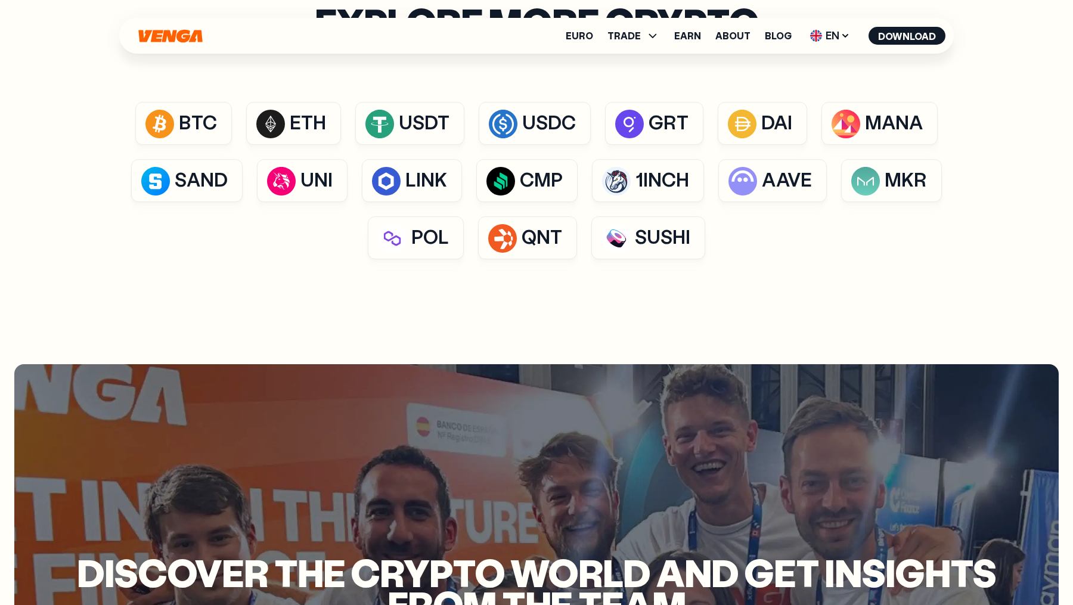
scroll to position [2927, 0]
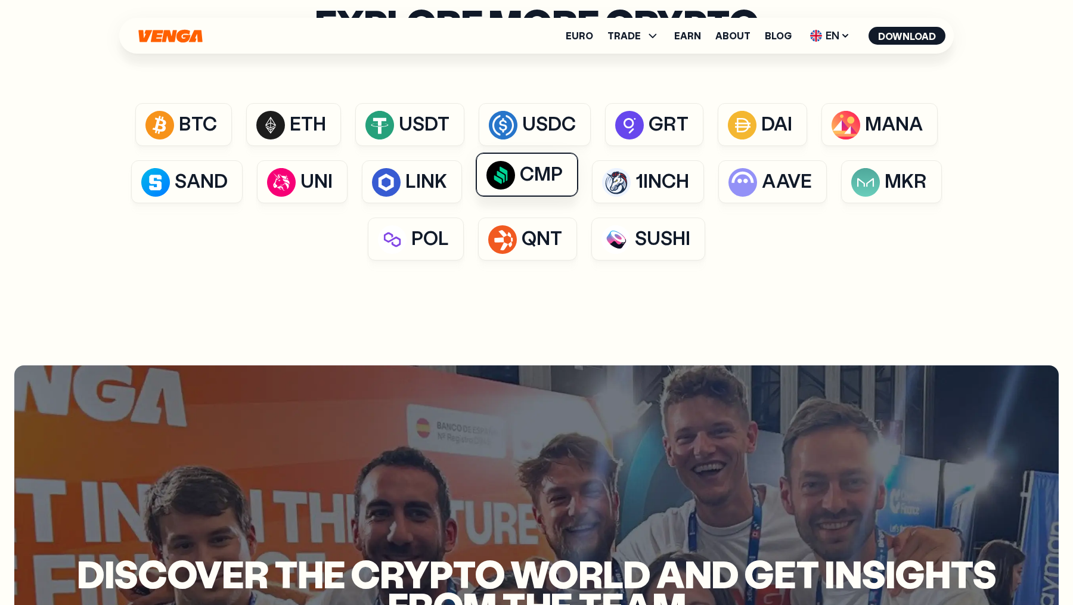
click at [515, 182] on button "cmp" at bounding box center [526, 174] width 101 height 43
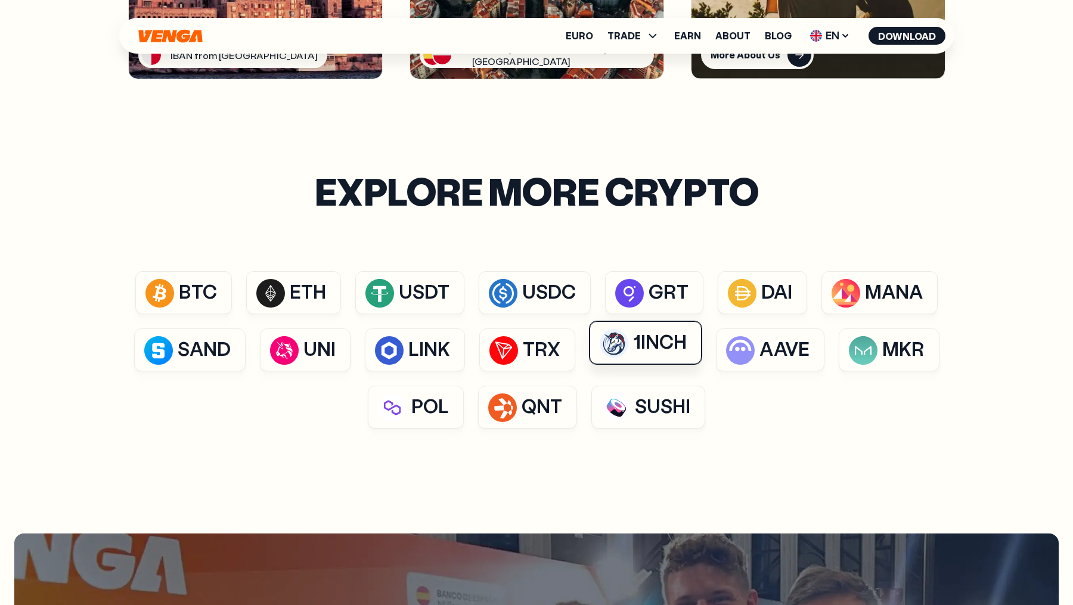
click at [659, 353] on span "1inch" at bounding box center [660, 342] width 54 height 27
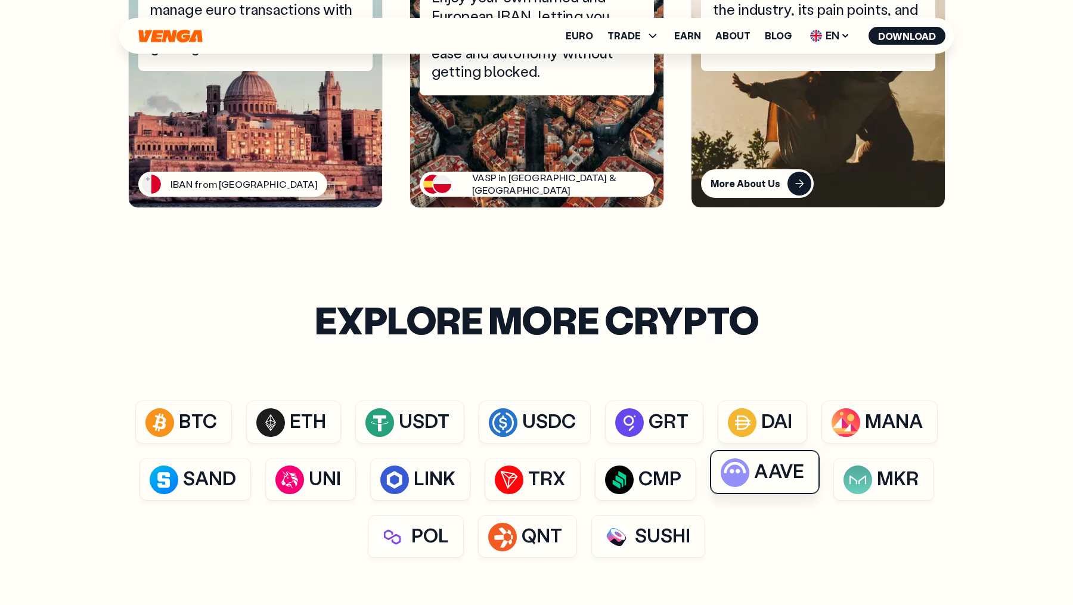
click at [766, 459] on span "aave" at bounding box center [779, 472] width 50 height 27
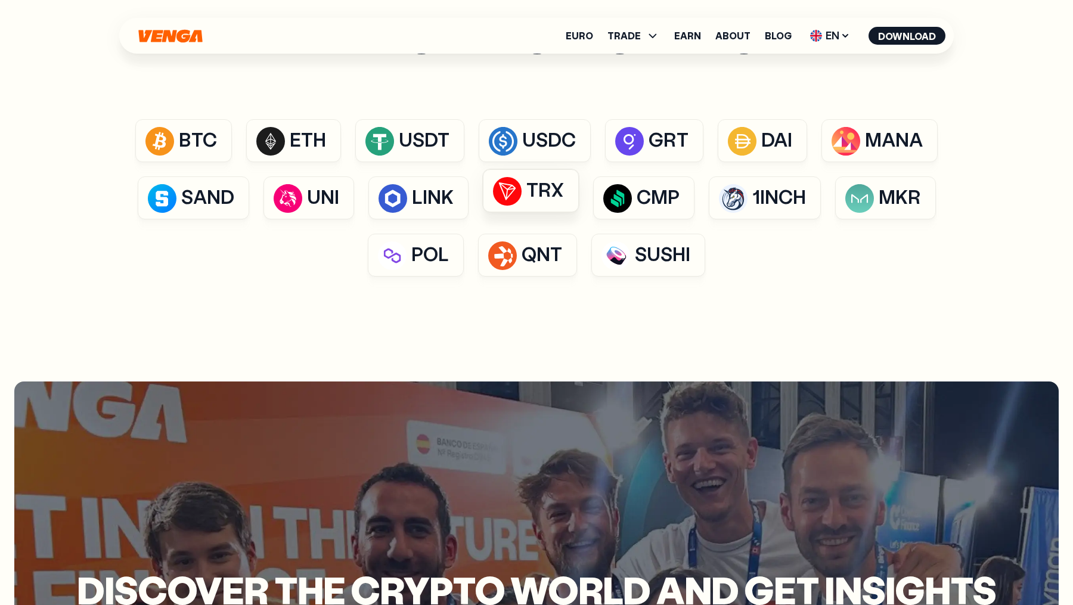
scroll to position [2903, 0]
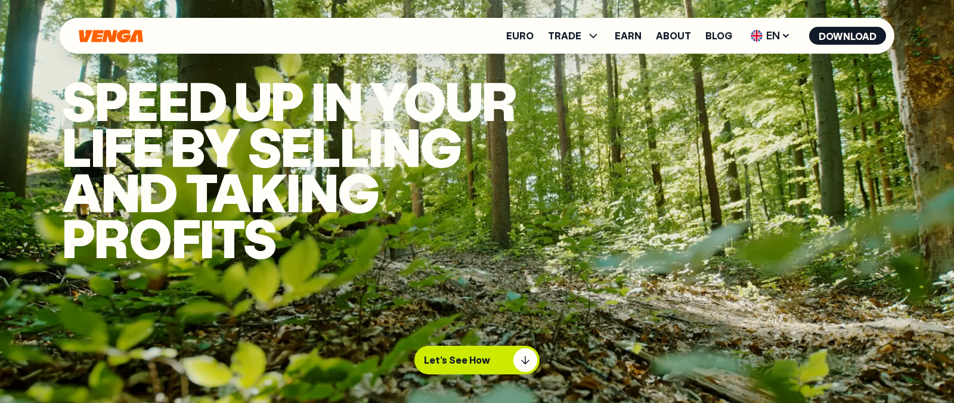
scroll to position [2387, 0]
